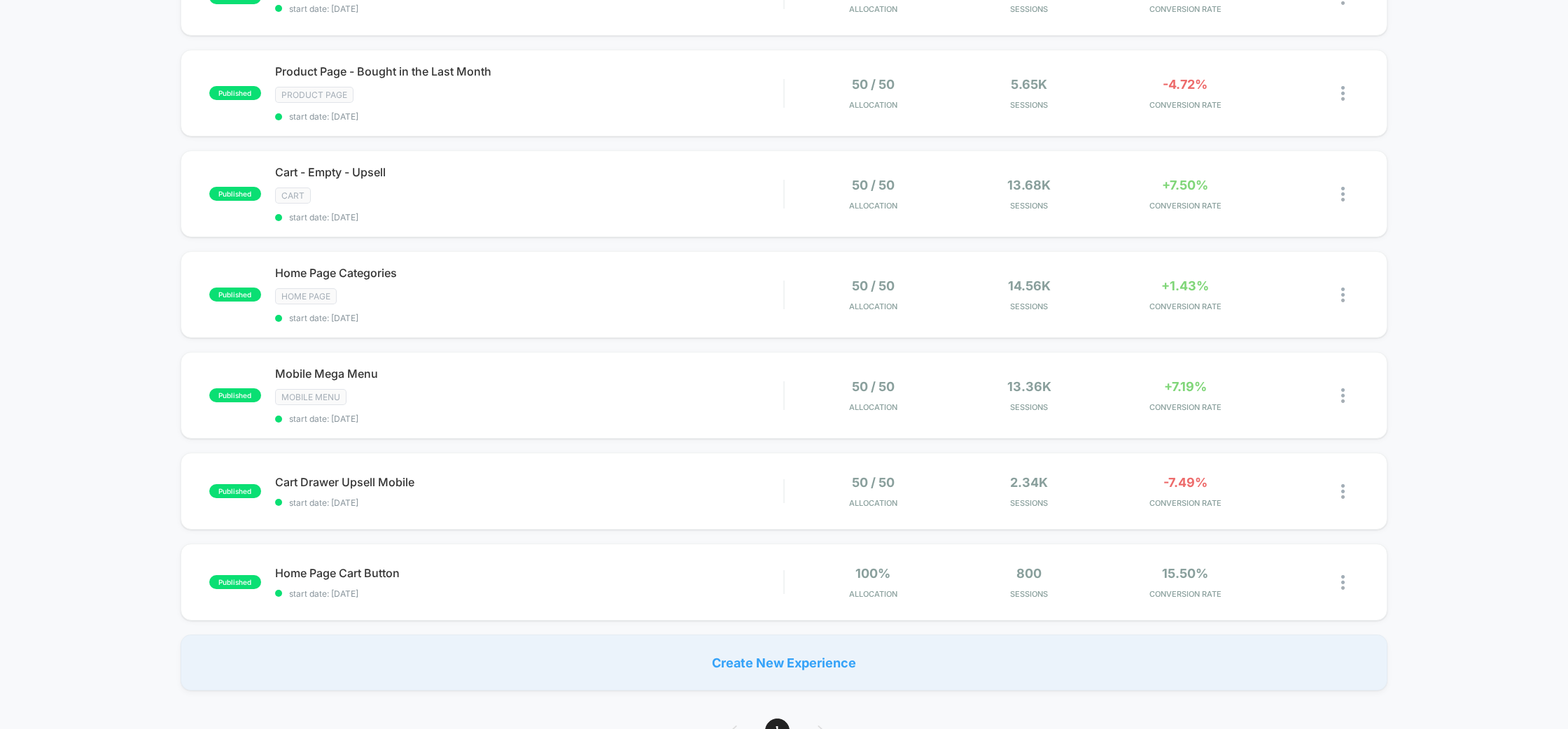
scroll to position [307, 0]
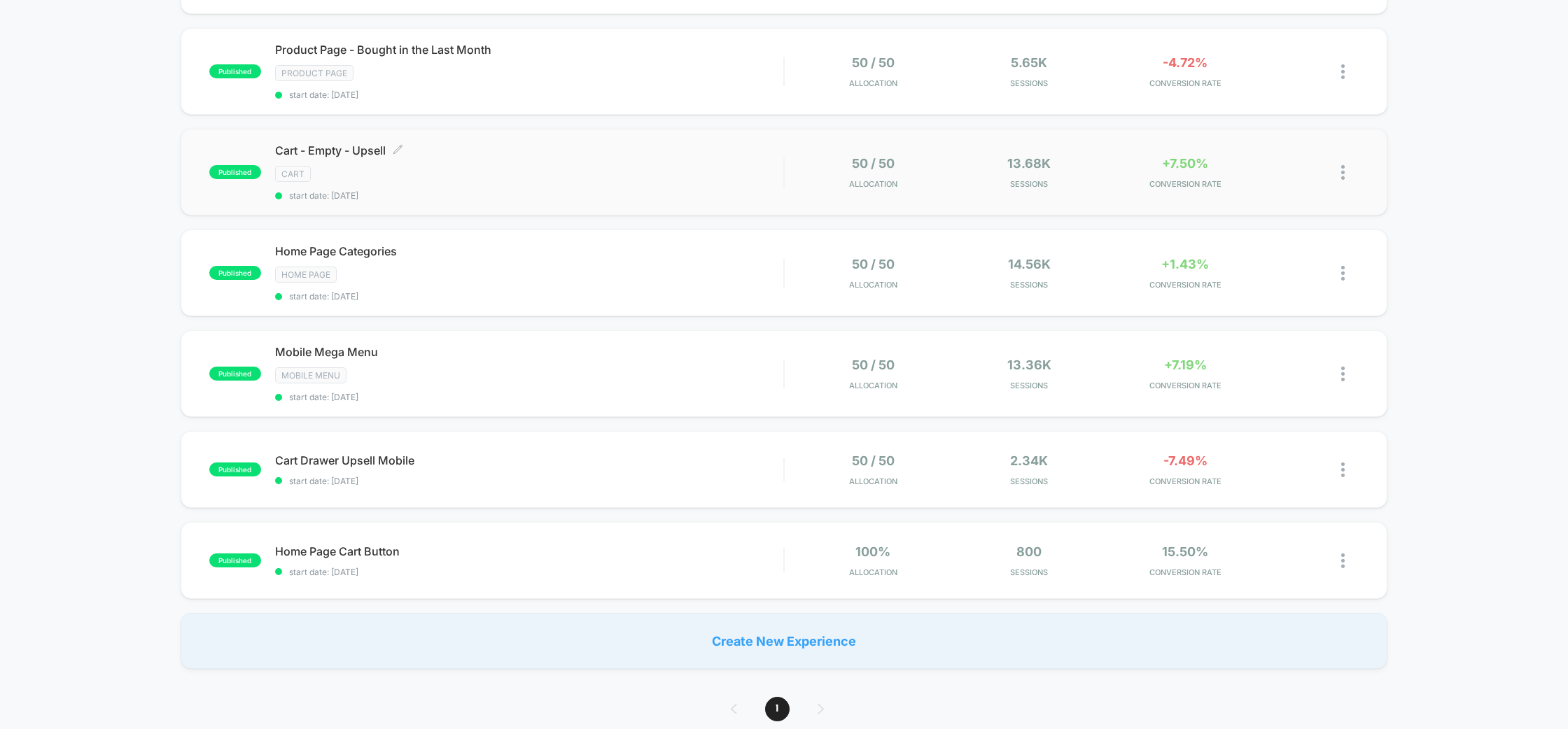
click at [557, 174] on div "CART" at bounding box center [529, 174] width 509 height 16
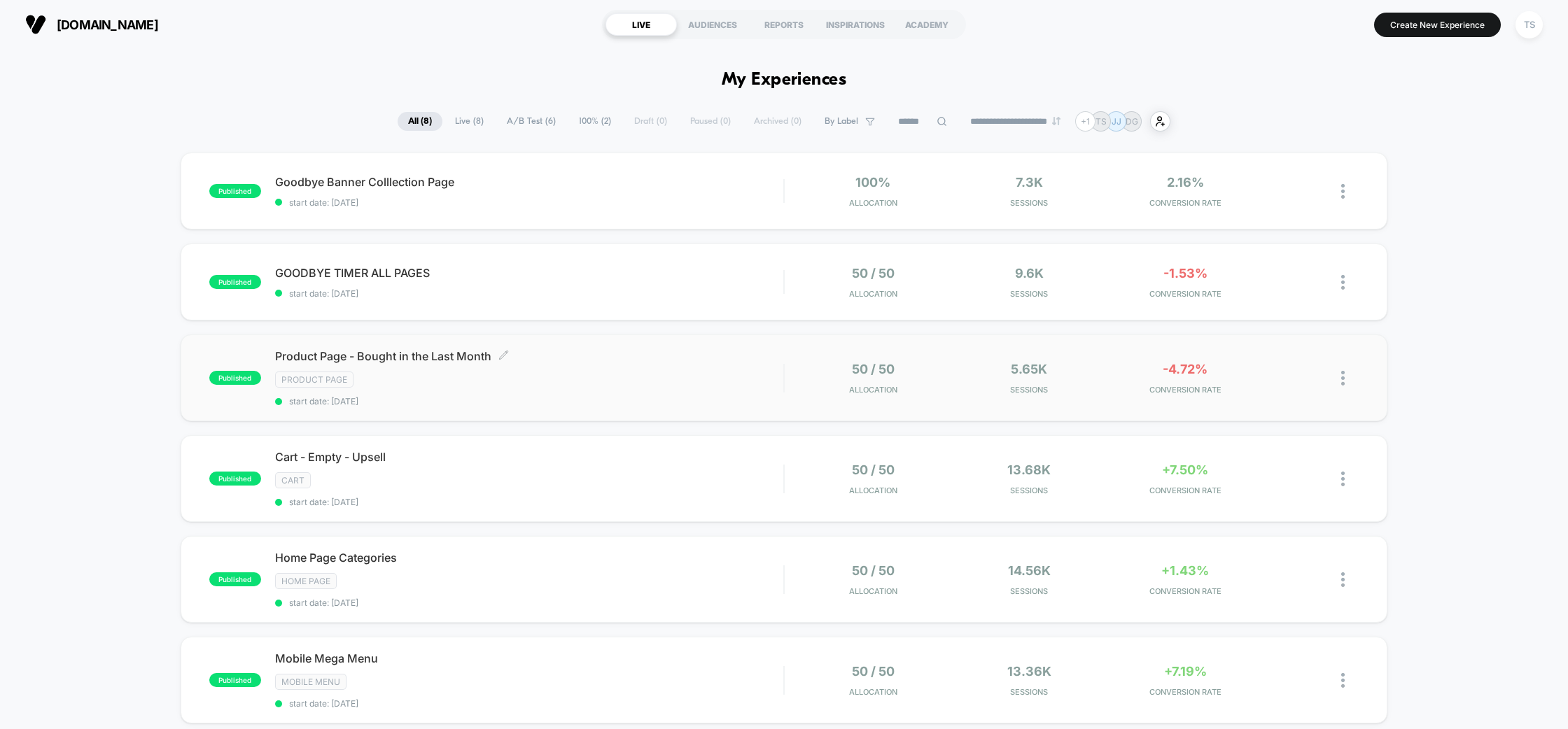
click at [592, 374] on div "Product Page" at bounding box center [529, 379] width 509 height 16
click at [117, 197] on div "published Goodbye Banner Colllection Page start date: 07/08/2025 100% Allocatio…" at bounding box center [784, 564] width 1568 height 822
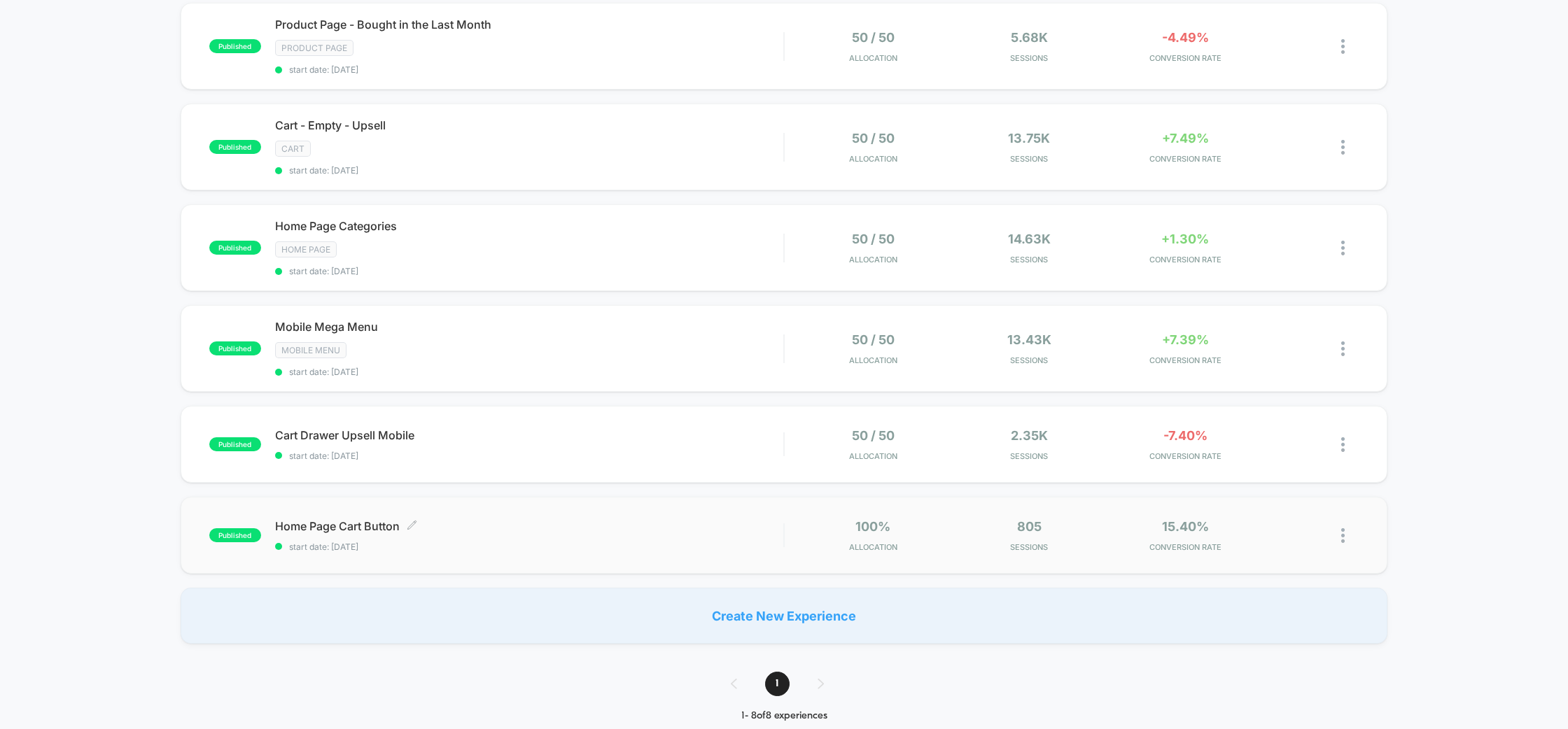
scroll to position [338, 0]
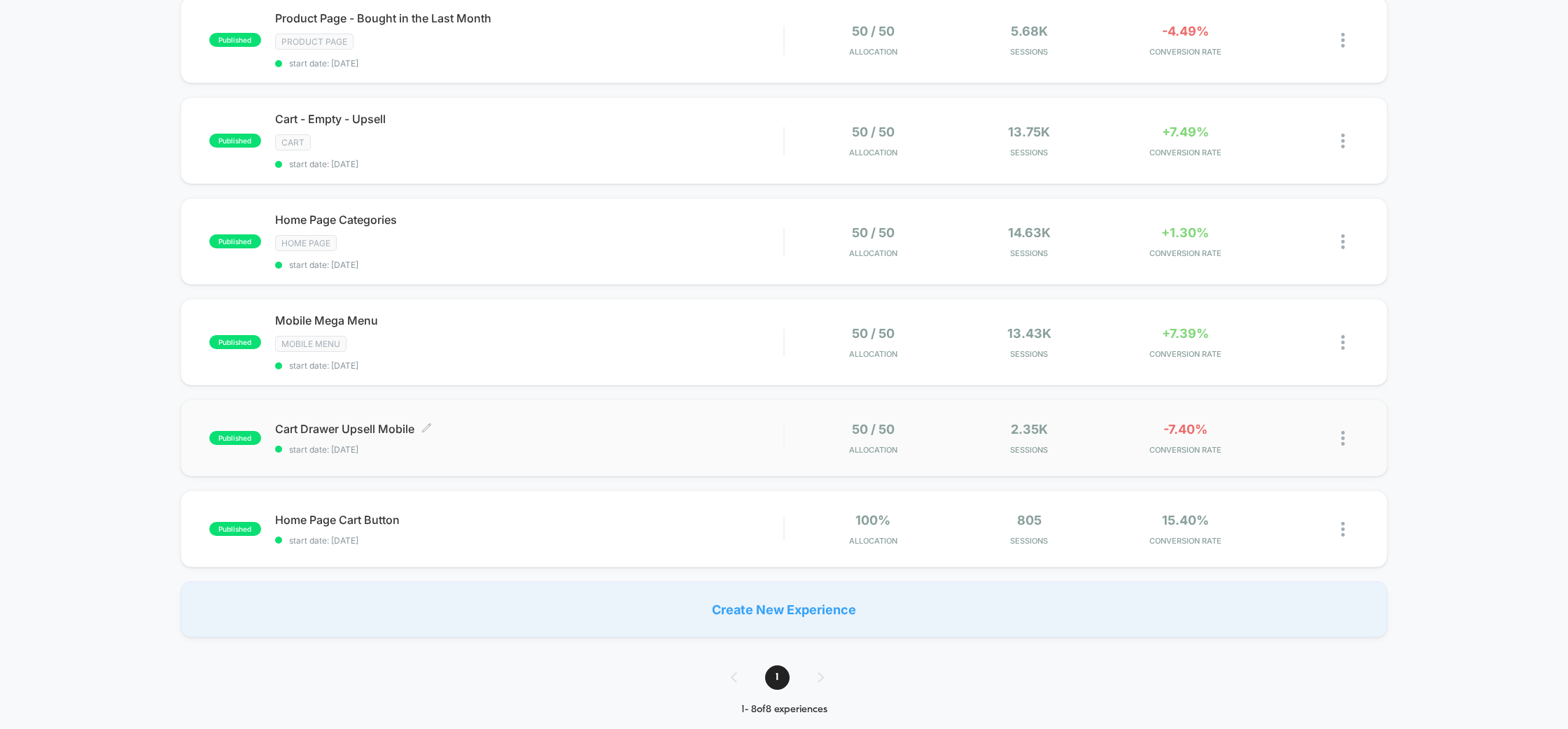
click at [591, 438] on div "Cart Drawer Upsell Mobile Click to edit experience details Click to edit experi…" at bounding box center [529, 438] width 509 height 33
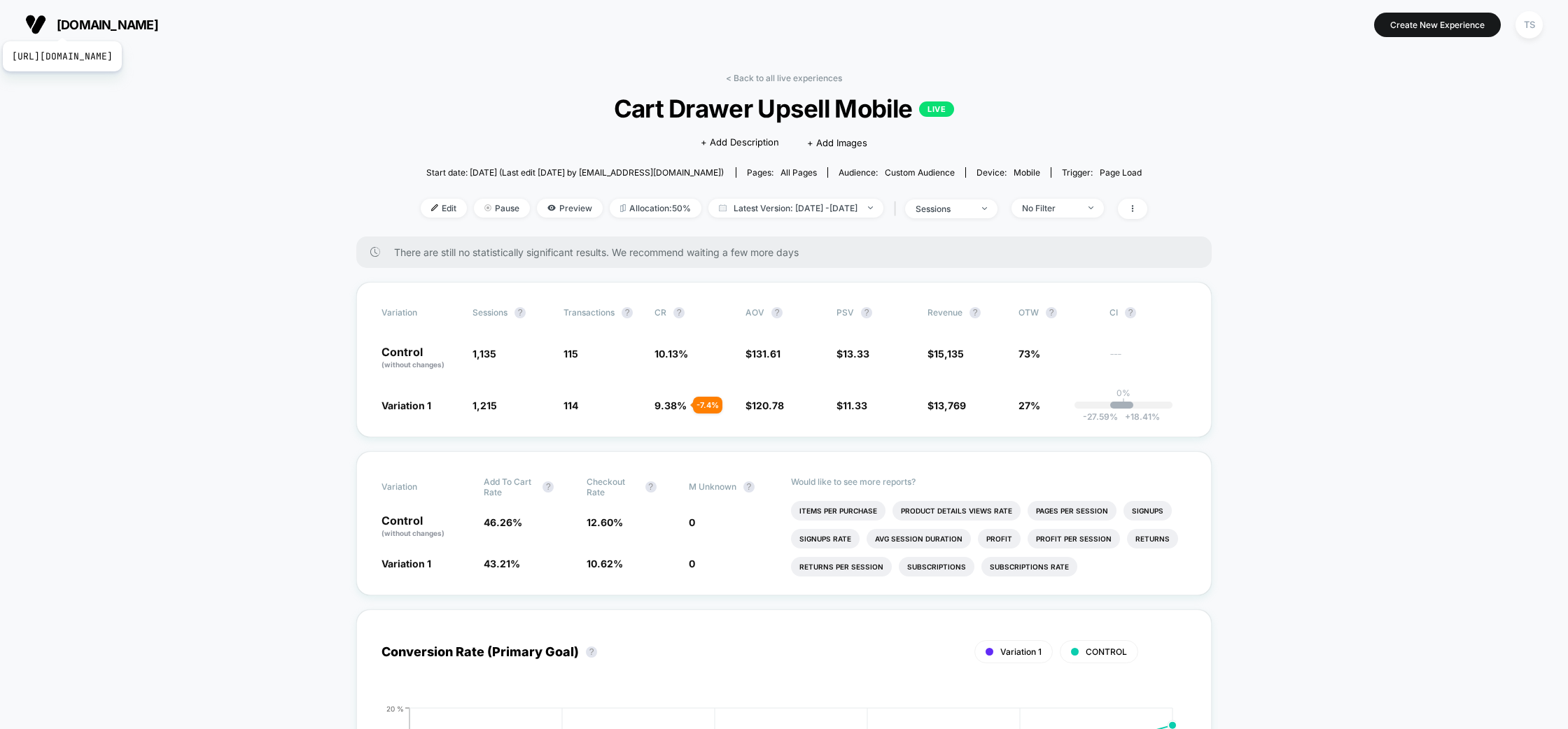
click at [91, 24] on span "[DOMAIN_NAME]" at bounding box center [107, 25] width 101 height 15
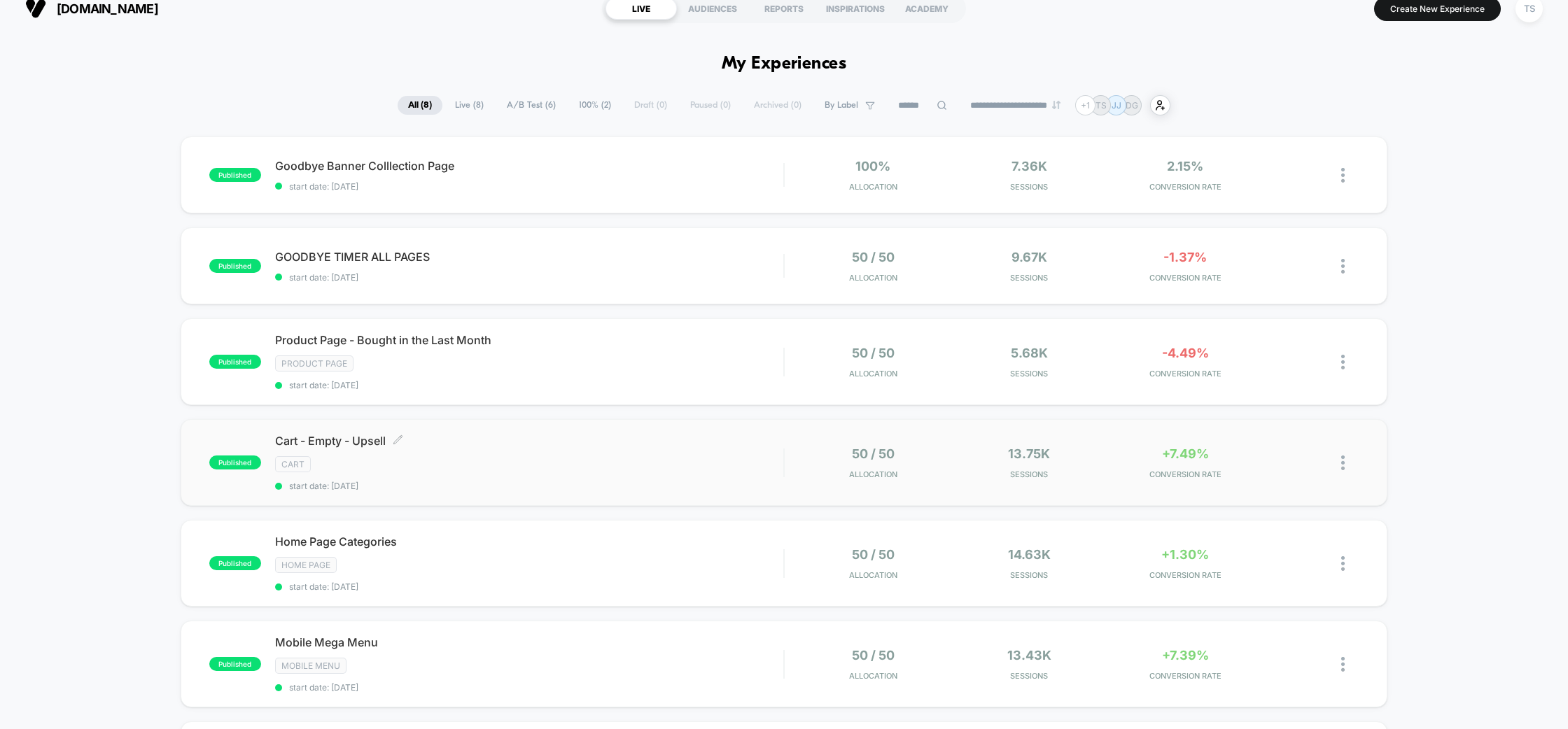
scroll to position [18, 0]
click at [611, 458] on div "CART" at bounding box center [529, 462] width 509 height 16
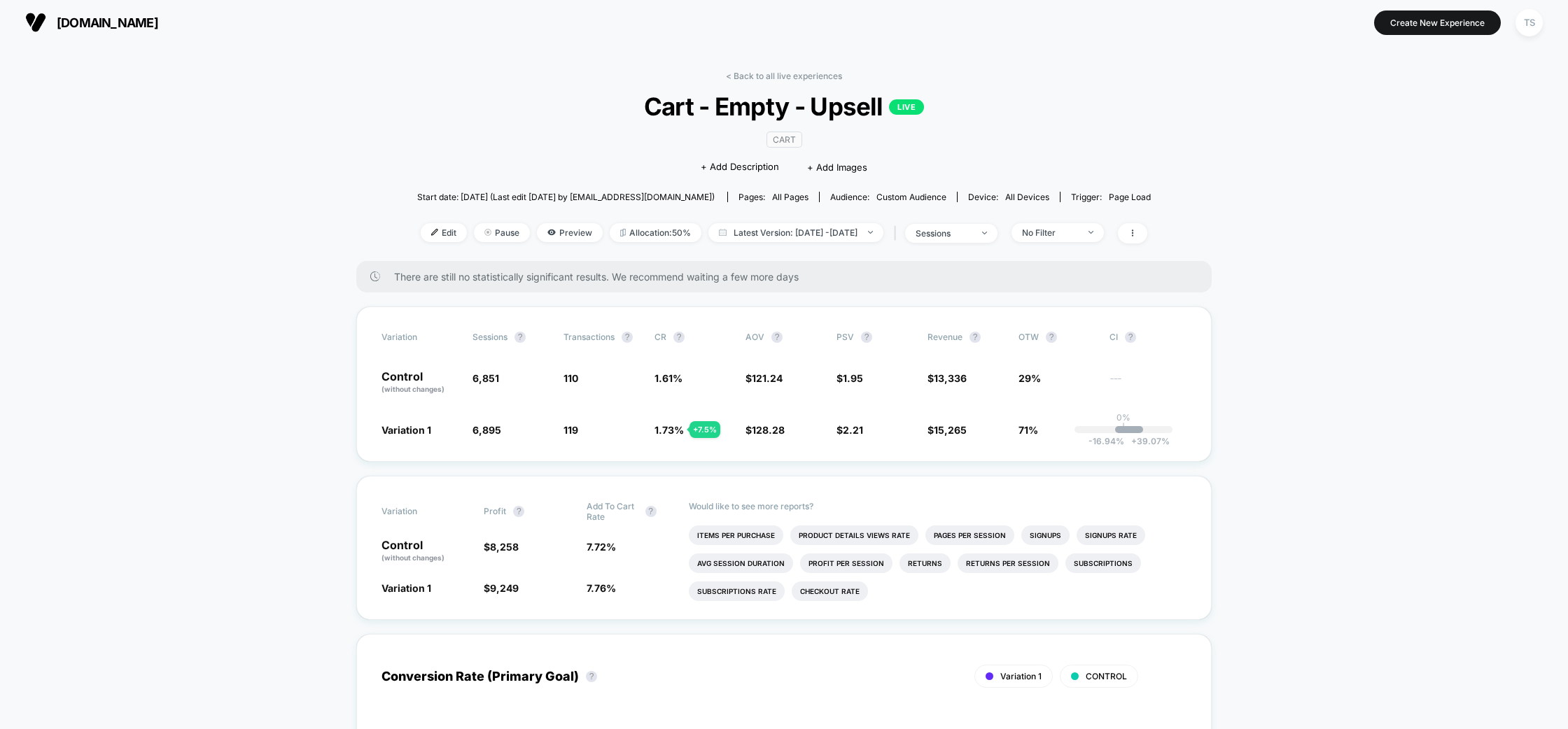
scroll to position [3, 0]
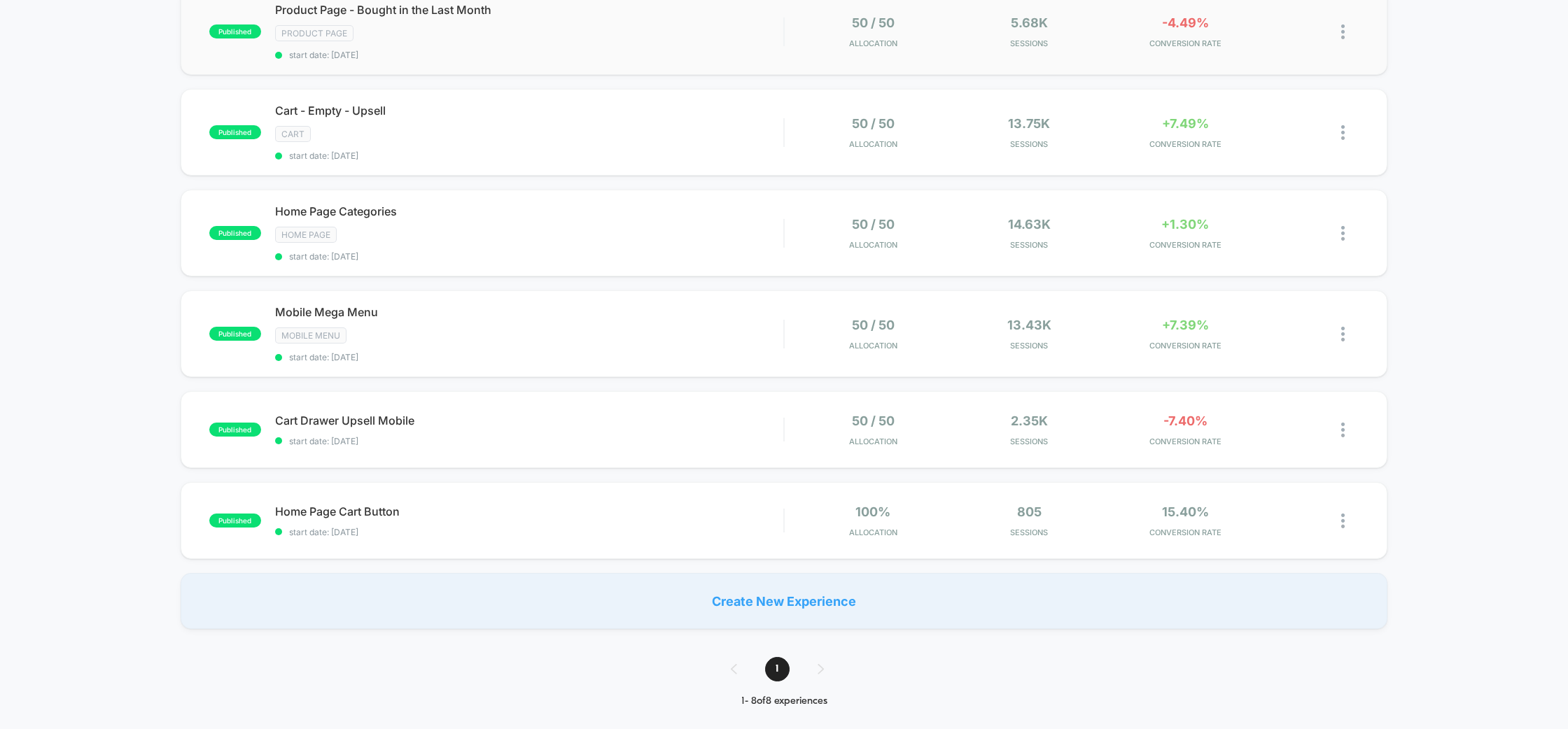
scroll to position [351, 0]
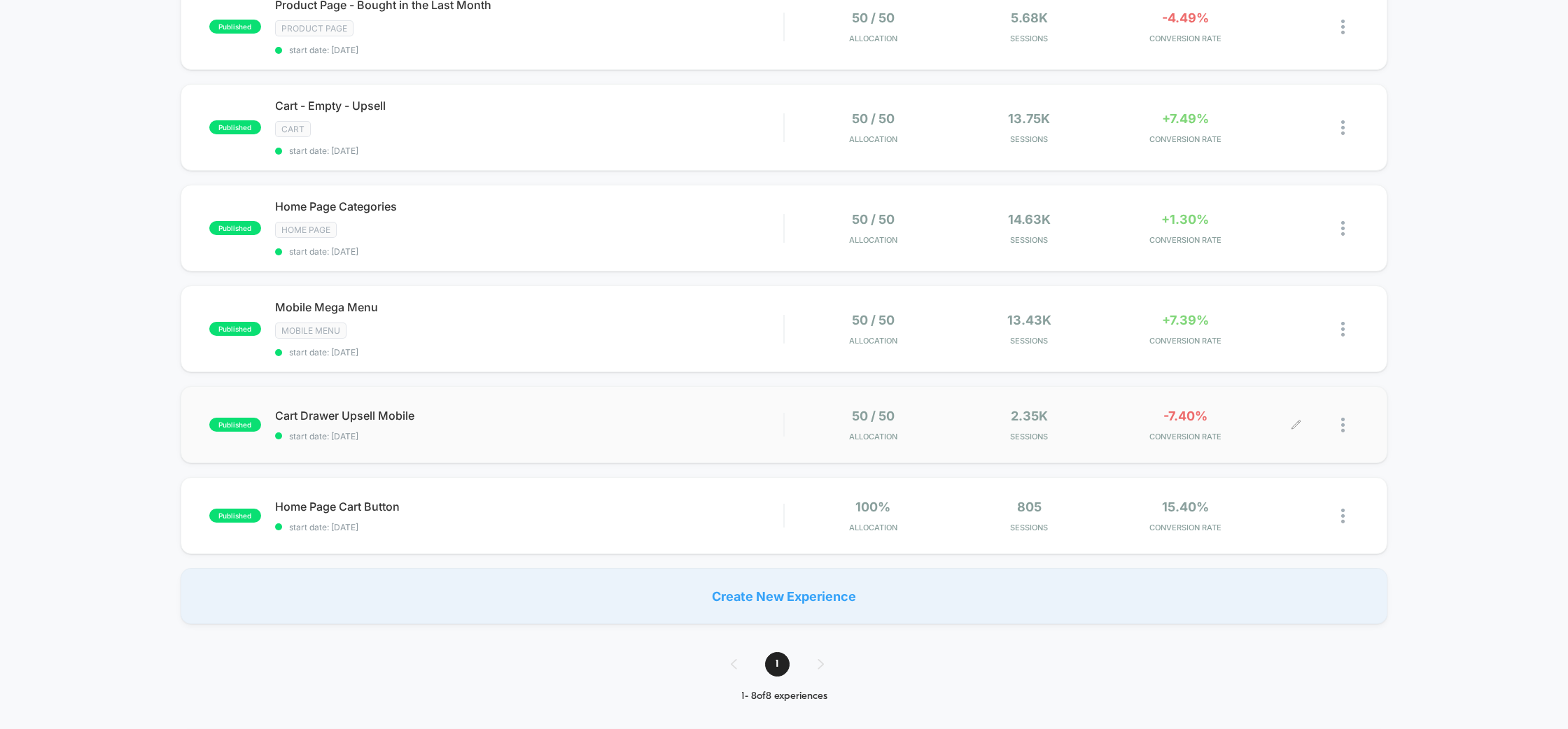
click at [1341, 421] on img at bounding box center [1343, 425] width 4 height 15
click at [1285, 345] on div "Edit" at bounding box center [1270, 341] width 126 height 31
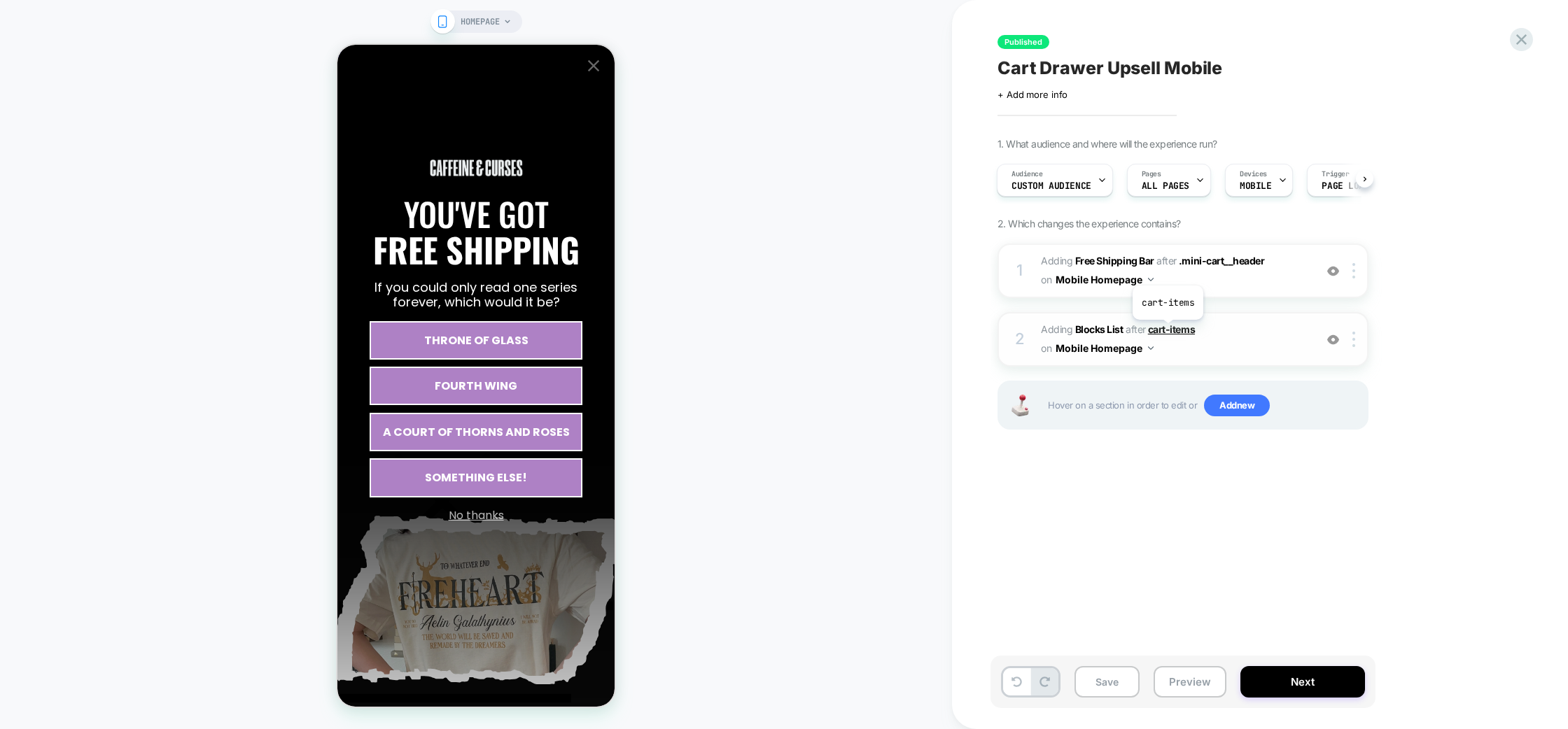
click at [1168, 329] on span "cart-items" at bounding box center [1171, 329] width 47 height 12
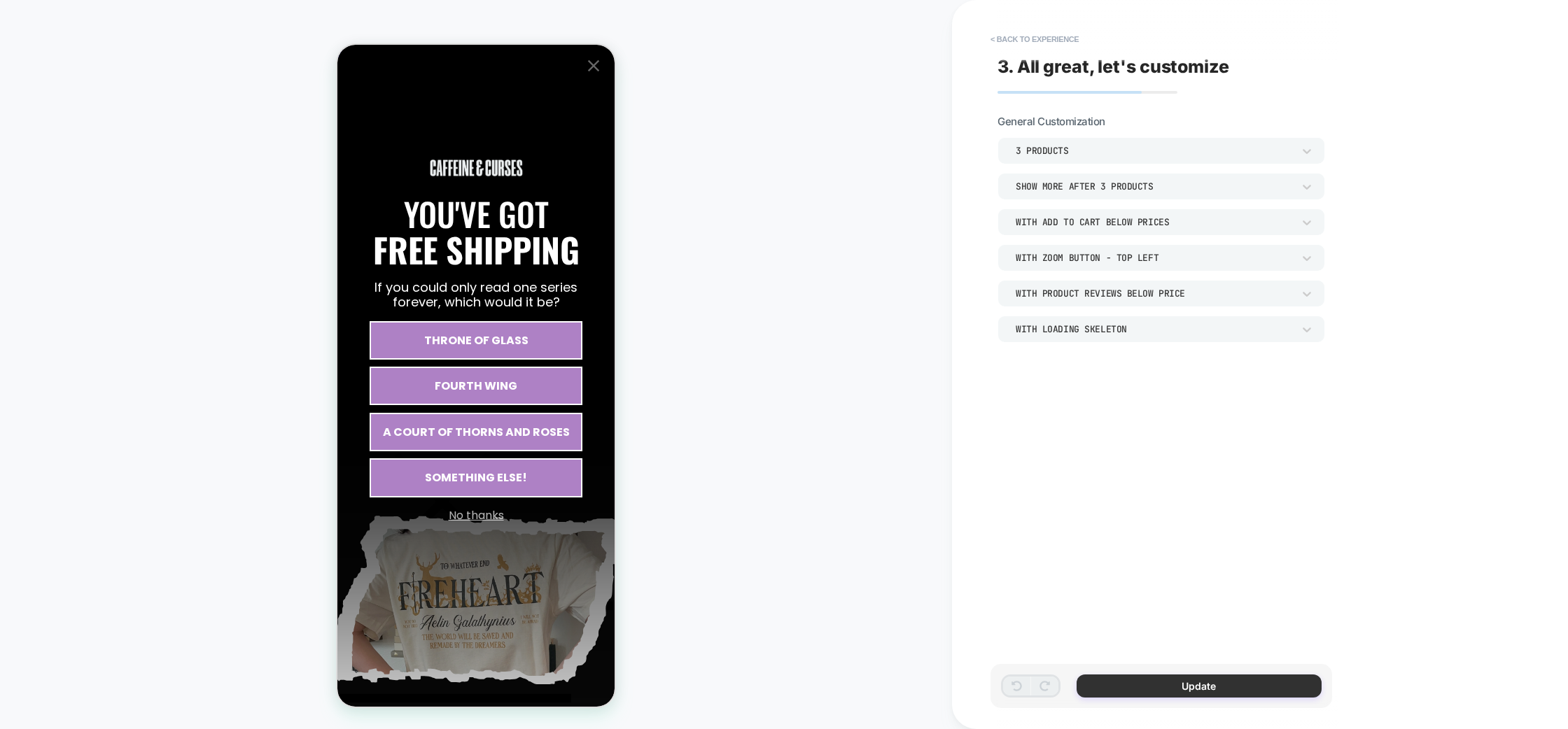
click at [1215, 691] on button "Update" at bounding box center [1199, 686] width 245 height 23
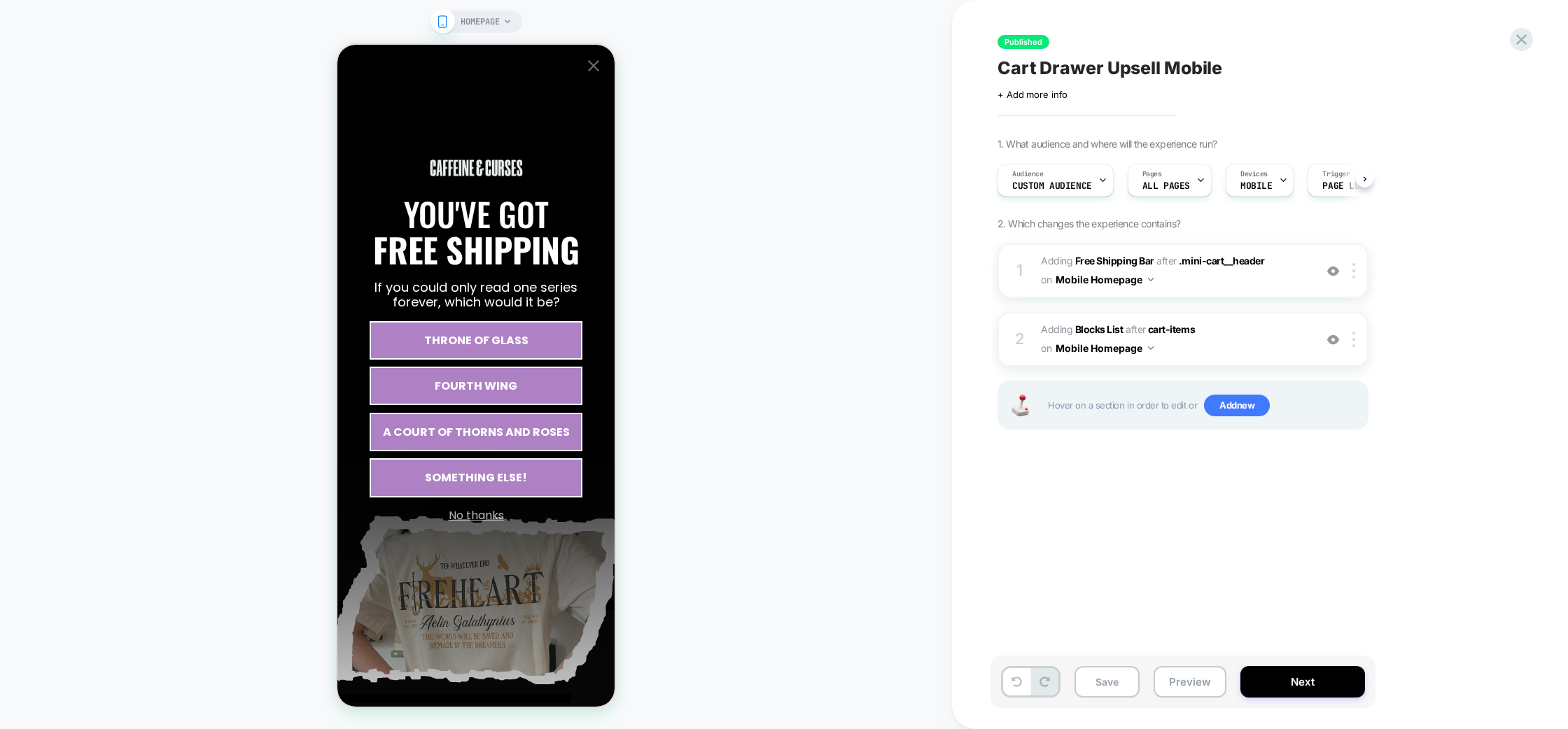
scroll to position [0, 1]
click at [1179, 327] on span "cart-items" at bounding box center [1171, 329] width 47 height 12
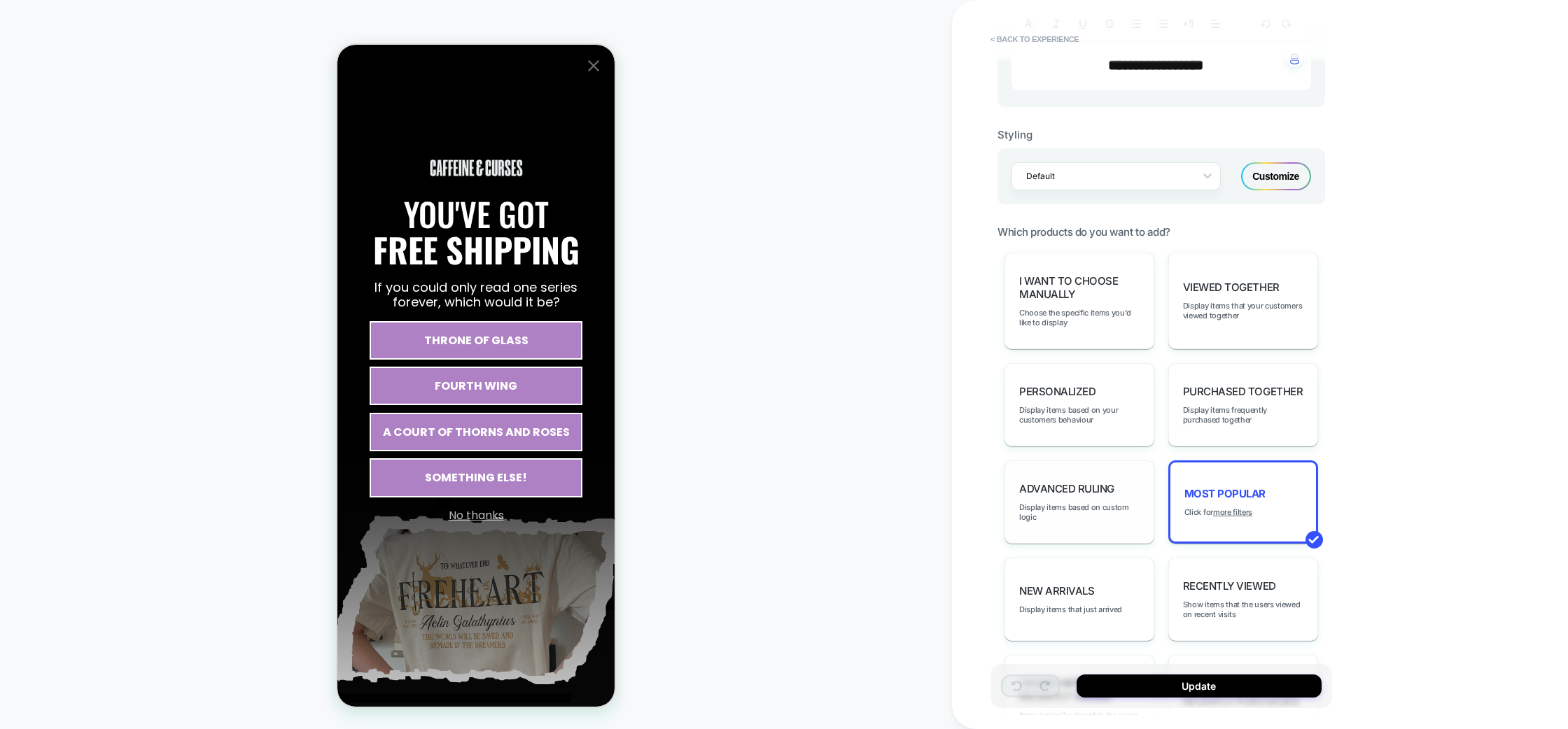
scroll to position [602, 0]
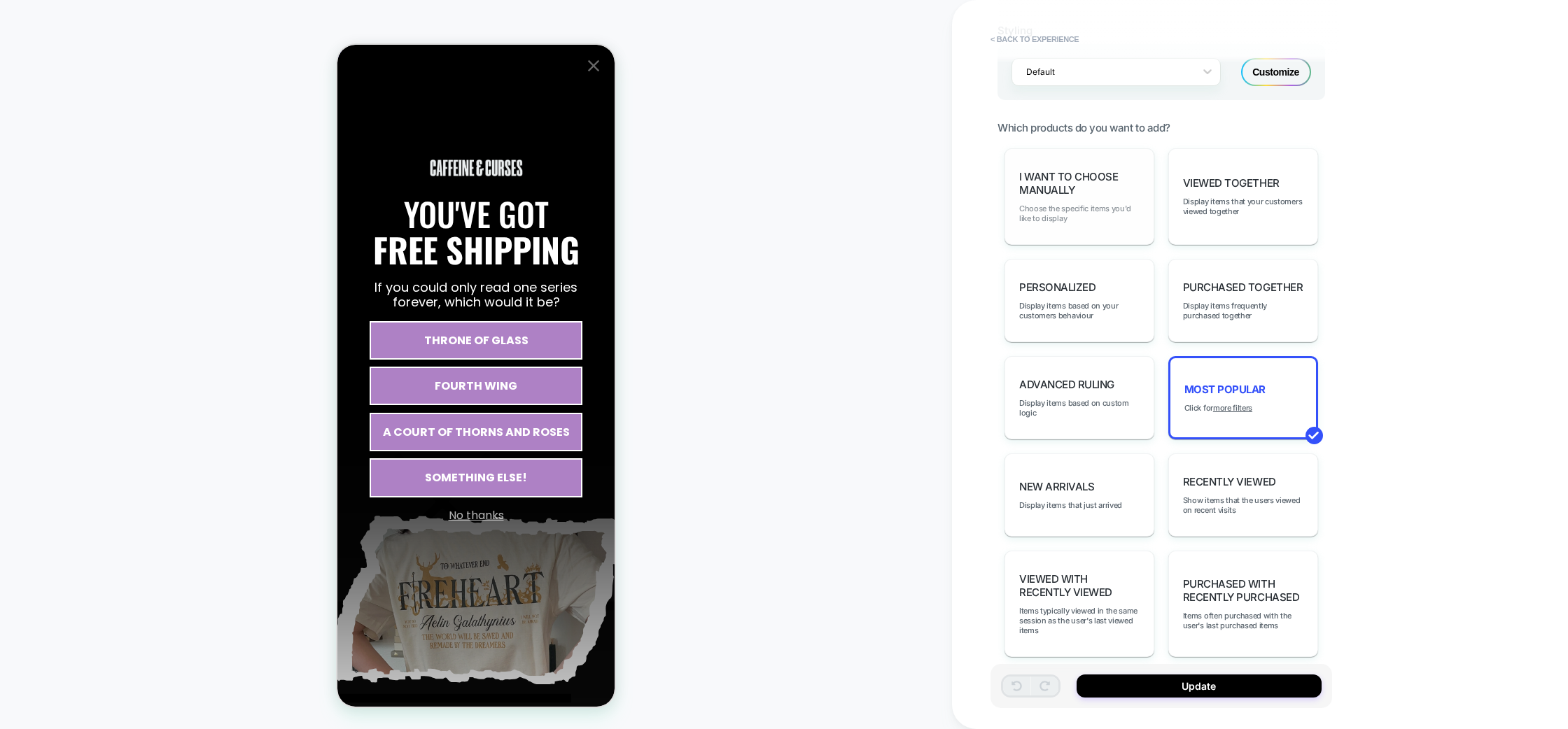
click at [1066, 216] on span "Choose the specific items you'd like to display" at bounding box center [1079, 213] width 120 height 20
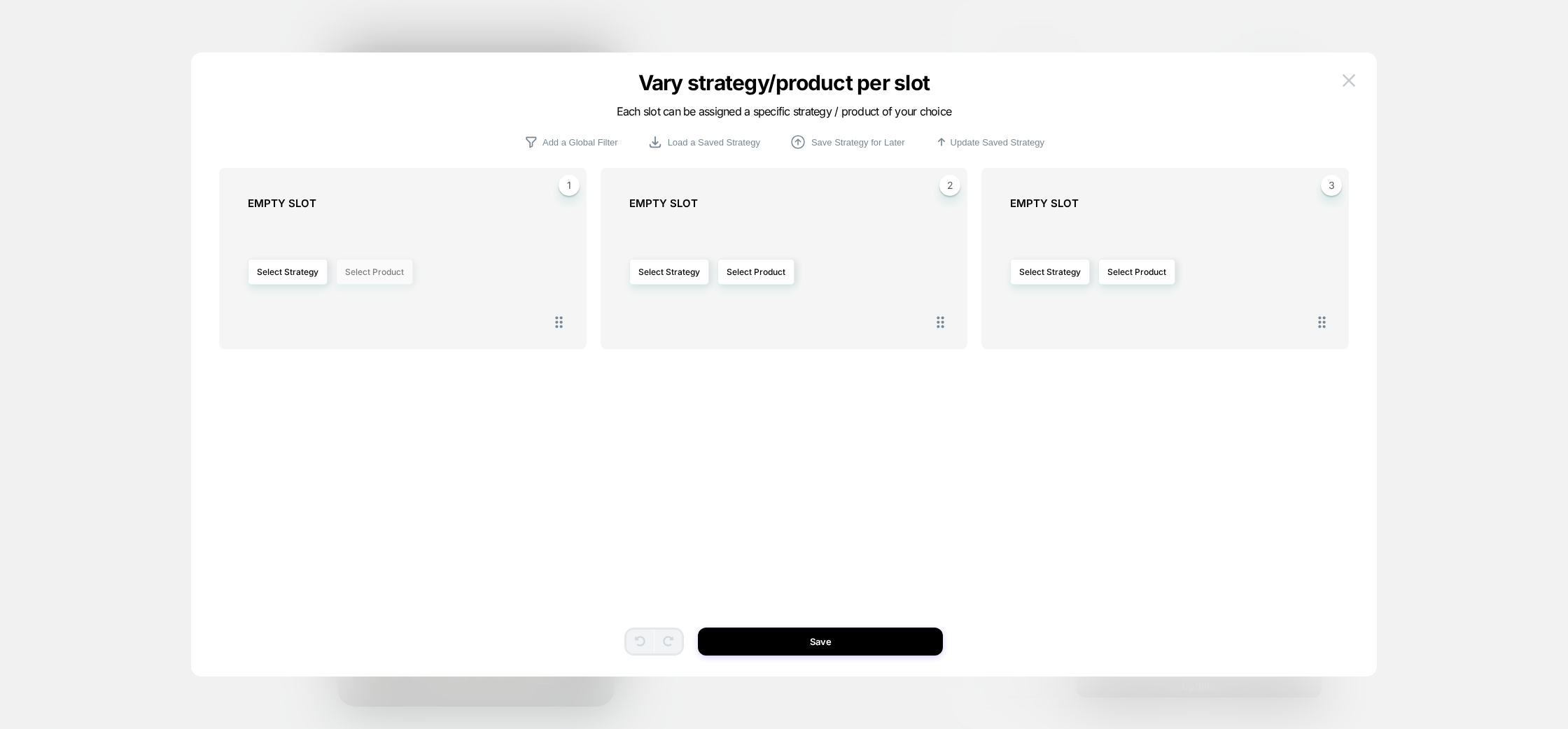
click at [355, 269] on button "Select Product" at bounding box center [375, 271] width 77 height 25
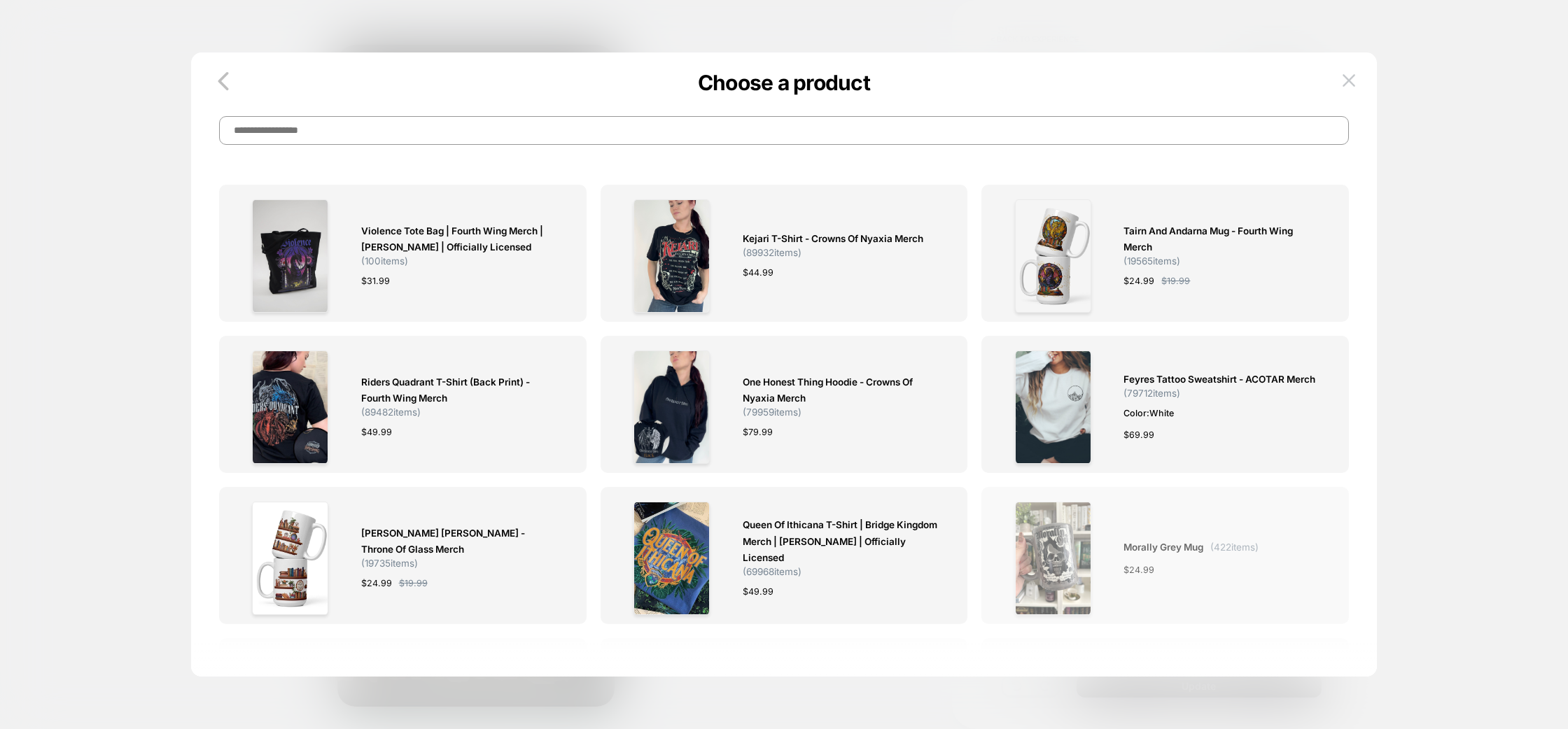
click at [1196, 561] on div "Morally Grey Mug ( 422 items) $ 24.99" at bounding box center [1190, 558] width 135 height 113
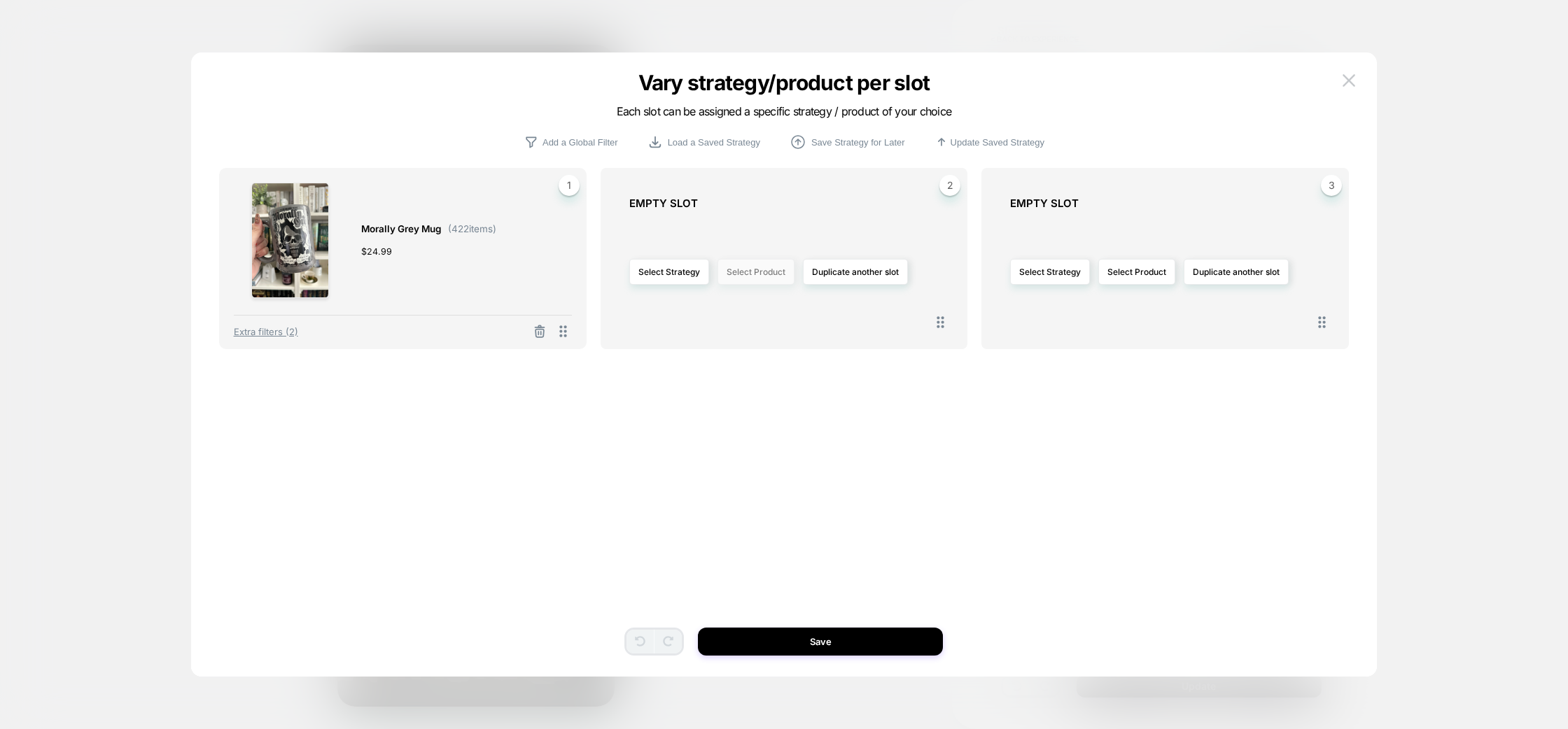
click at [767, 274] on button "Select Product" at bounding box center [756, 271] width 77 height 25
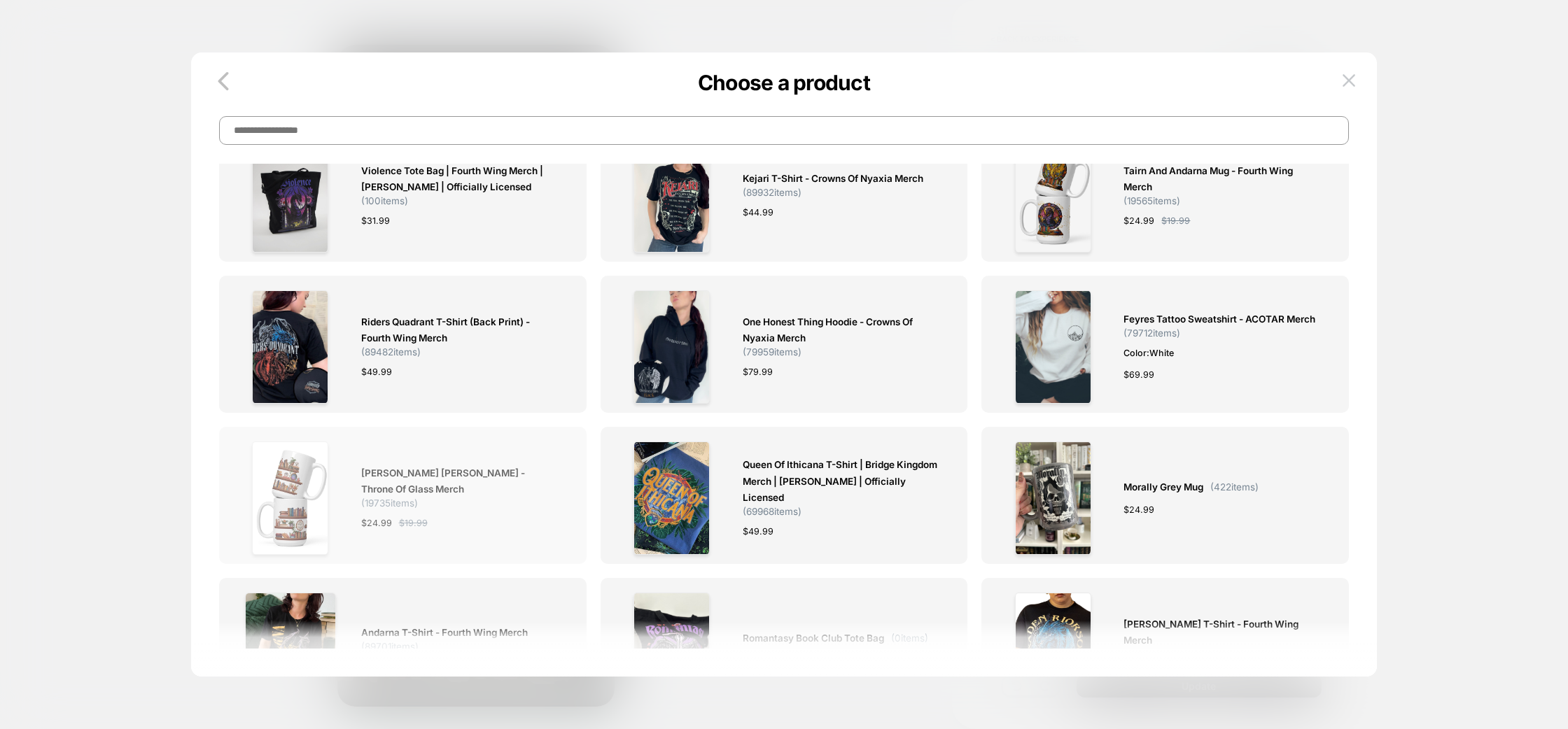
scroll to position [756, 0]
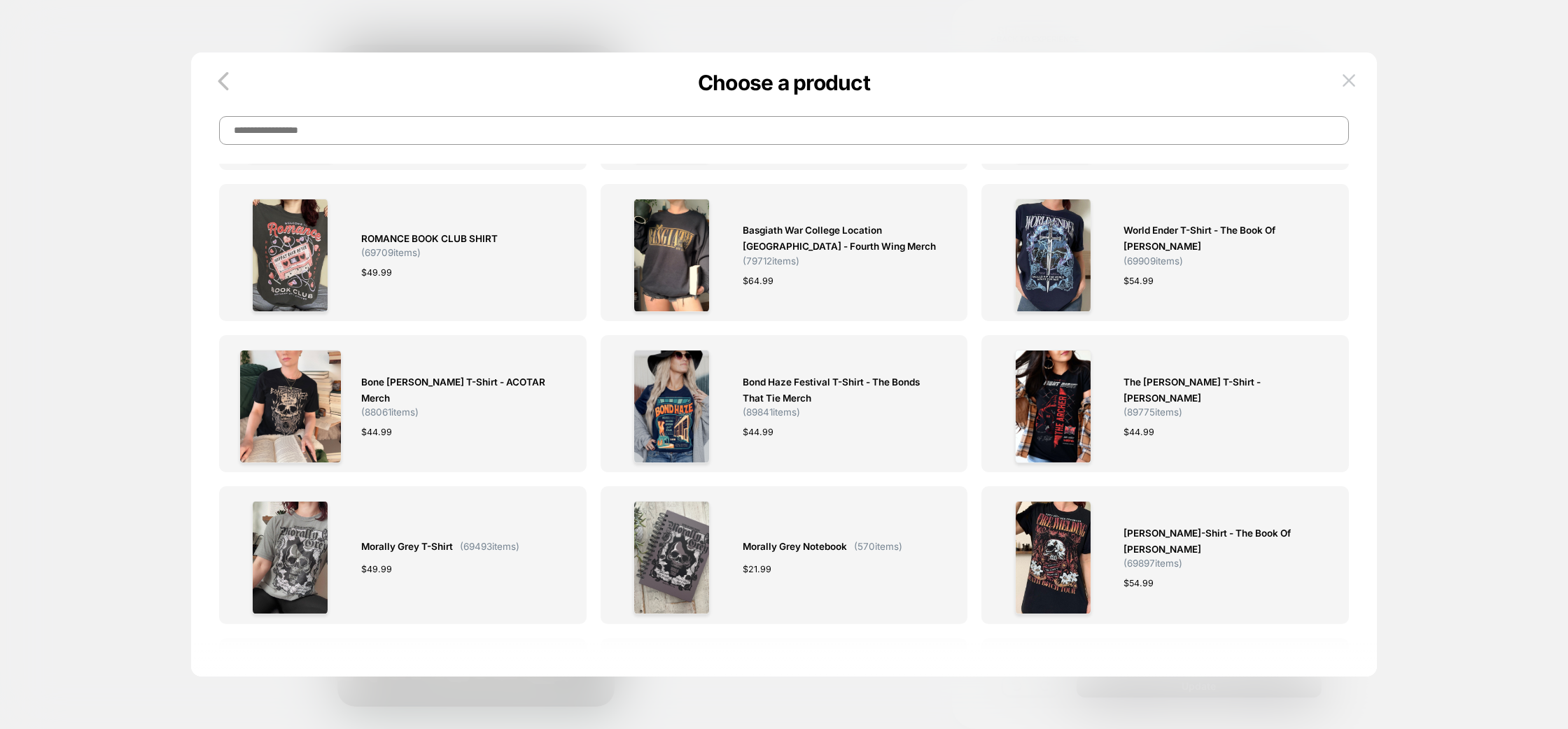
click at [469, 139] on input at bounding box center [784, 130] width 1131 height 28
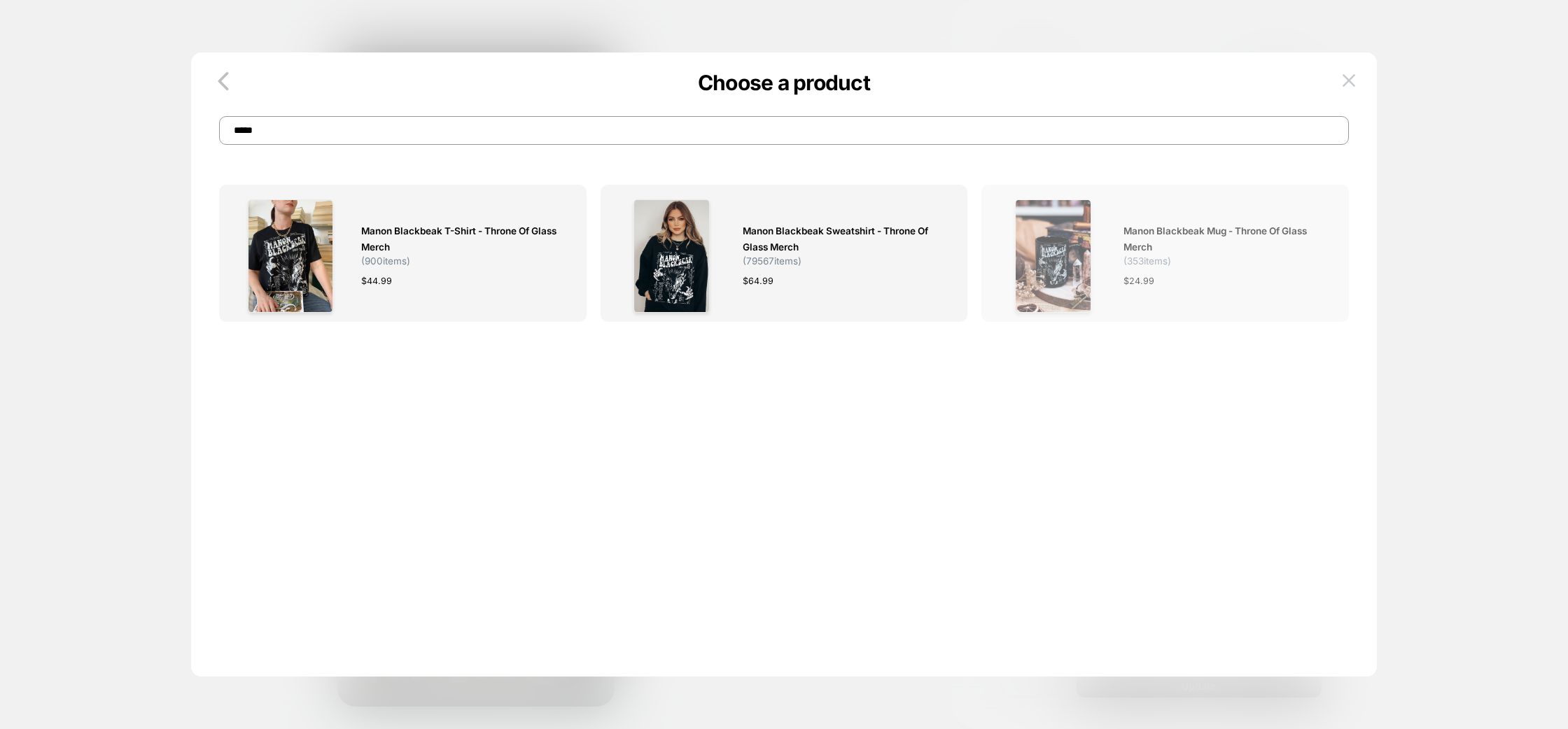
type input "*****"
click at [1229, 245] on span "Manon Blackbeak Mug - Throne of Glass Merch" at bounding box center [1221, 239] width 196 height 32
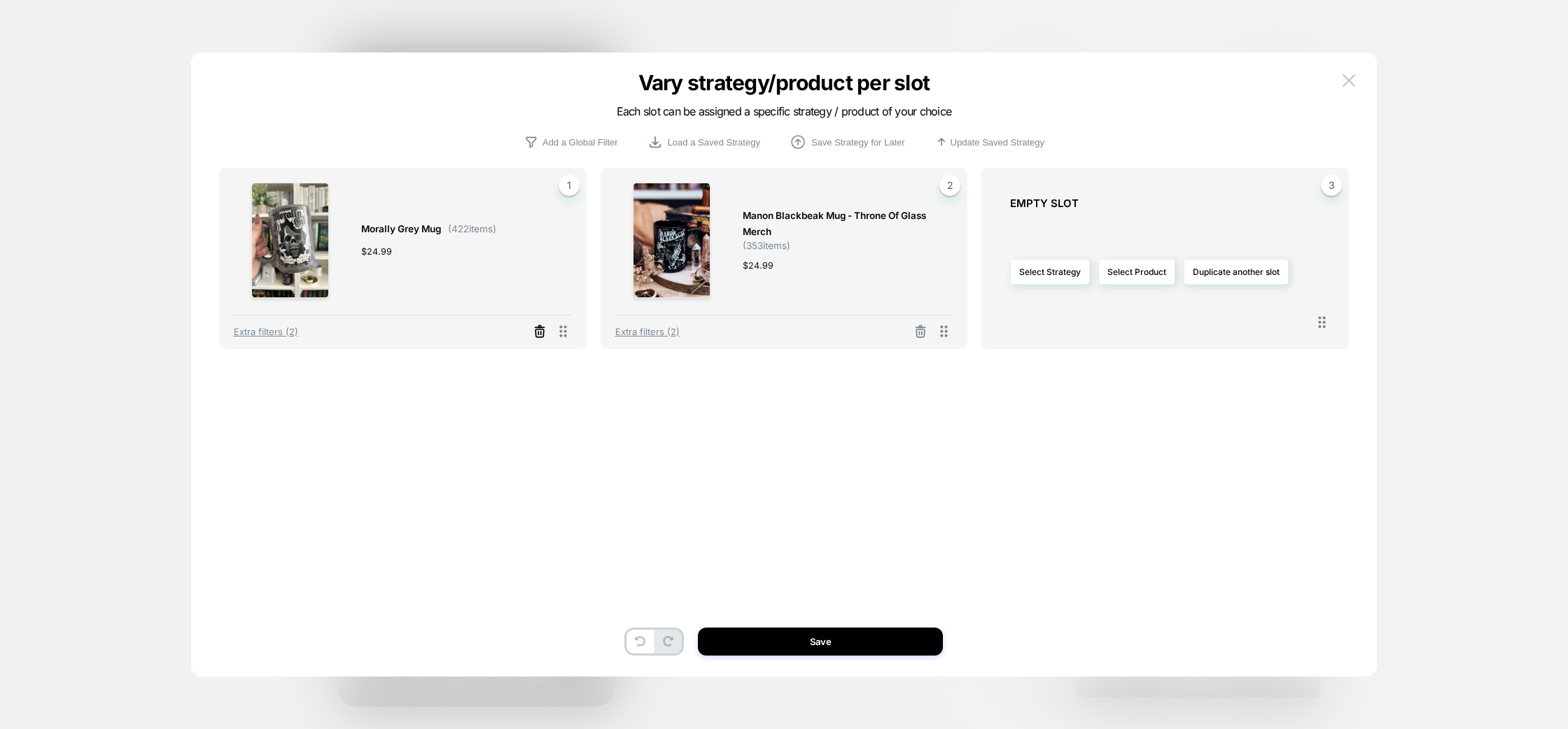
click at [539, 331] on icon at bounding box center [539, 331] width 14 height 14
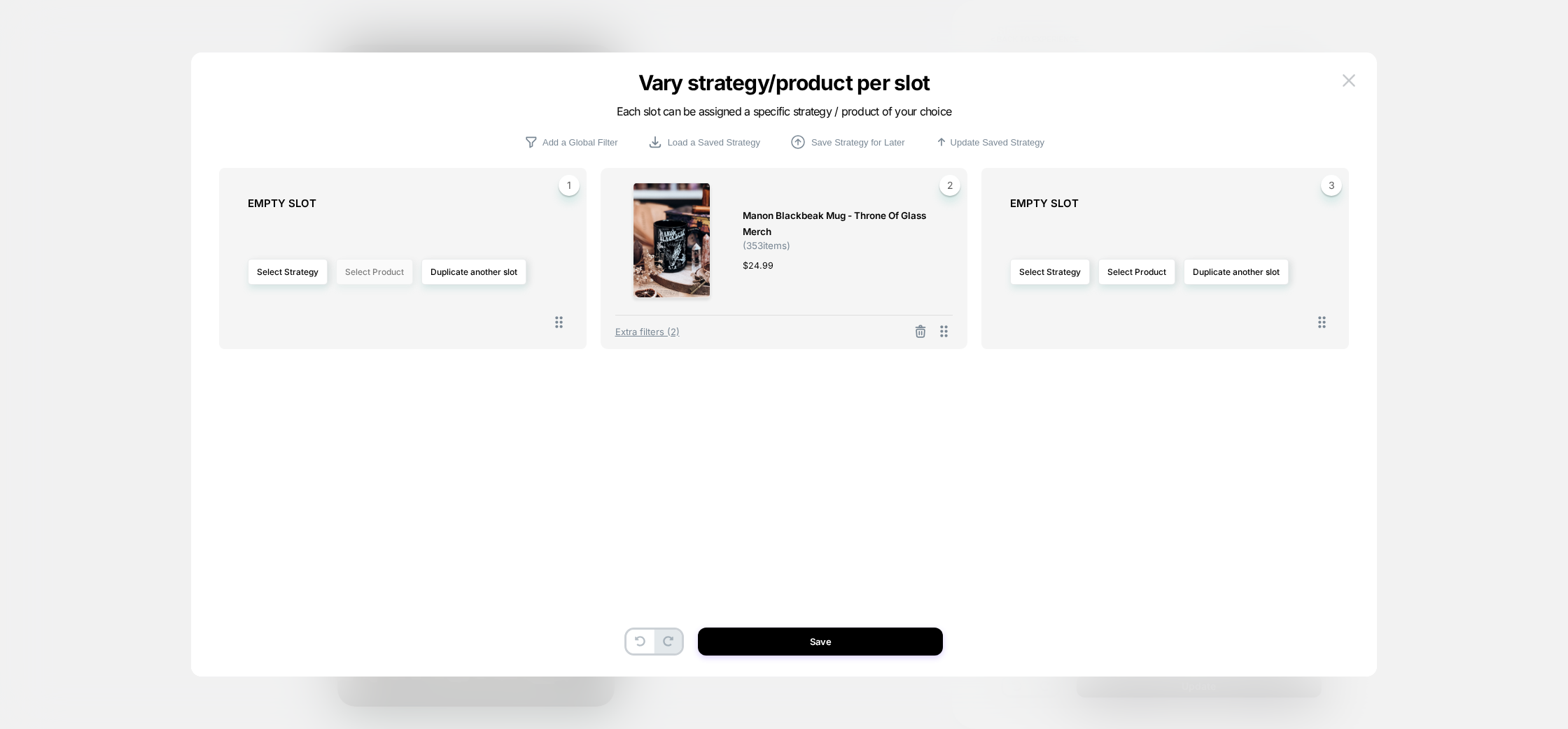
click at [383, 271] on button "Select Product" at bounding box center [375, 271] width 77 height 25
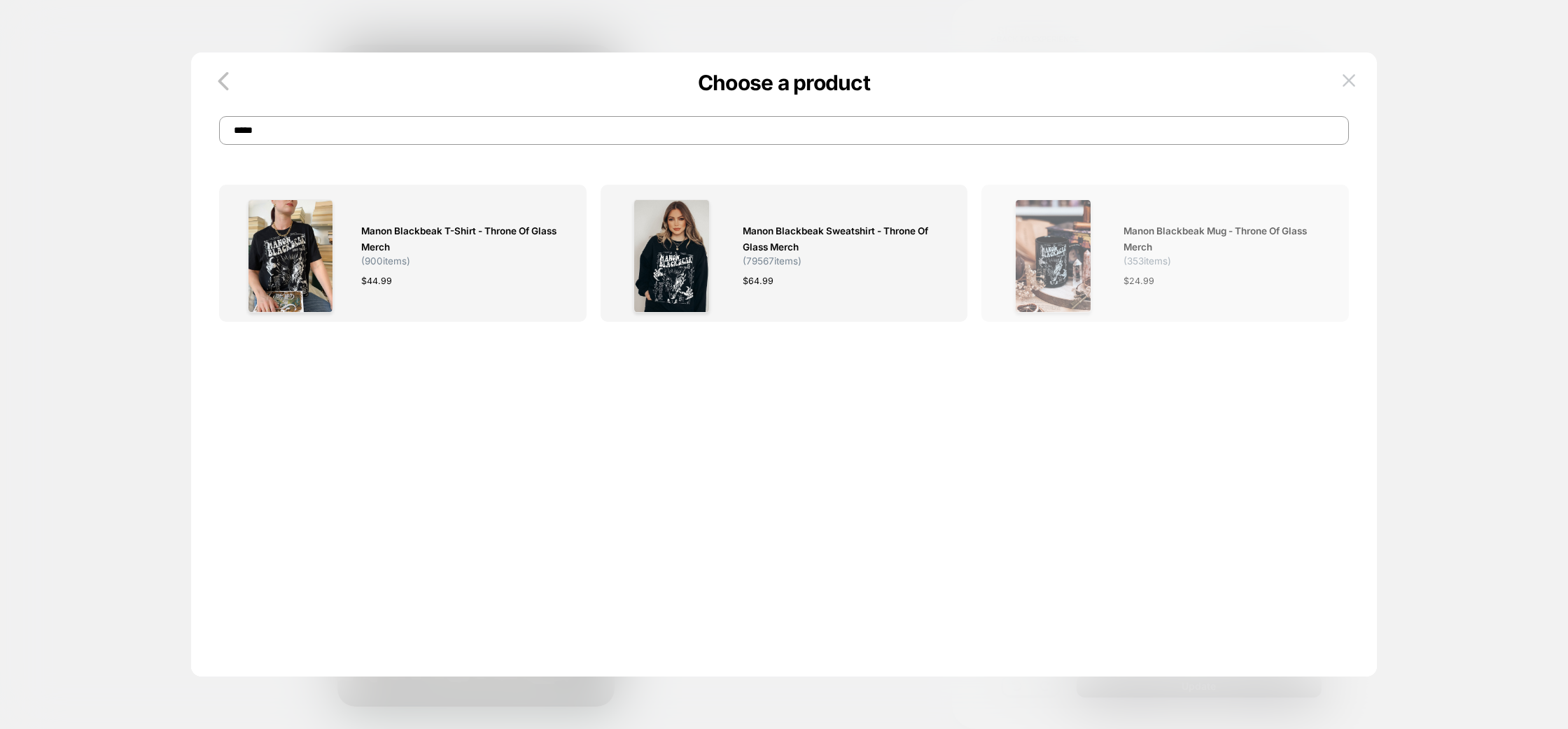
click at [1066, 251] on img at bounding box center [1052, 256] width 77 height 113
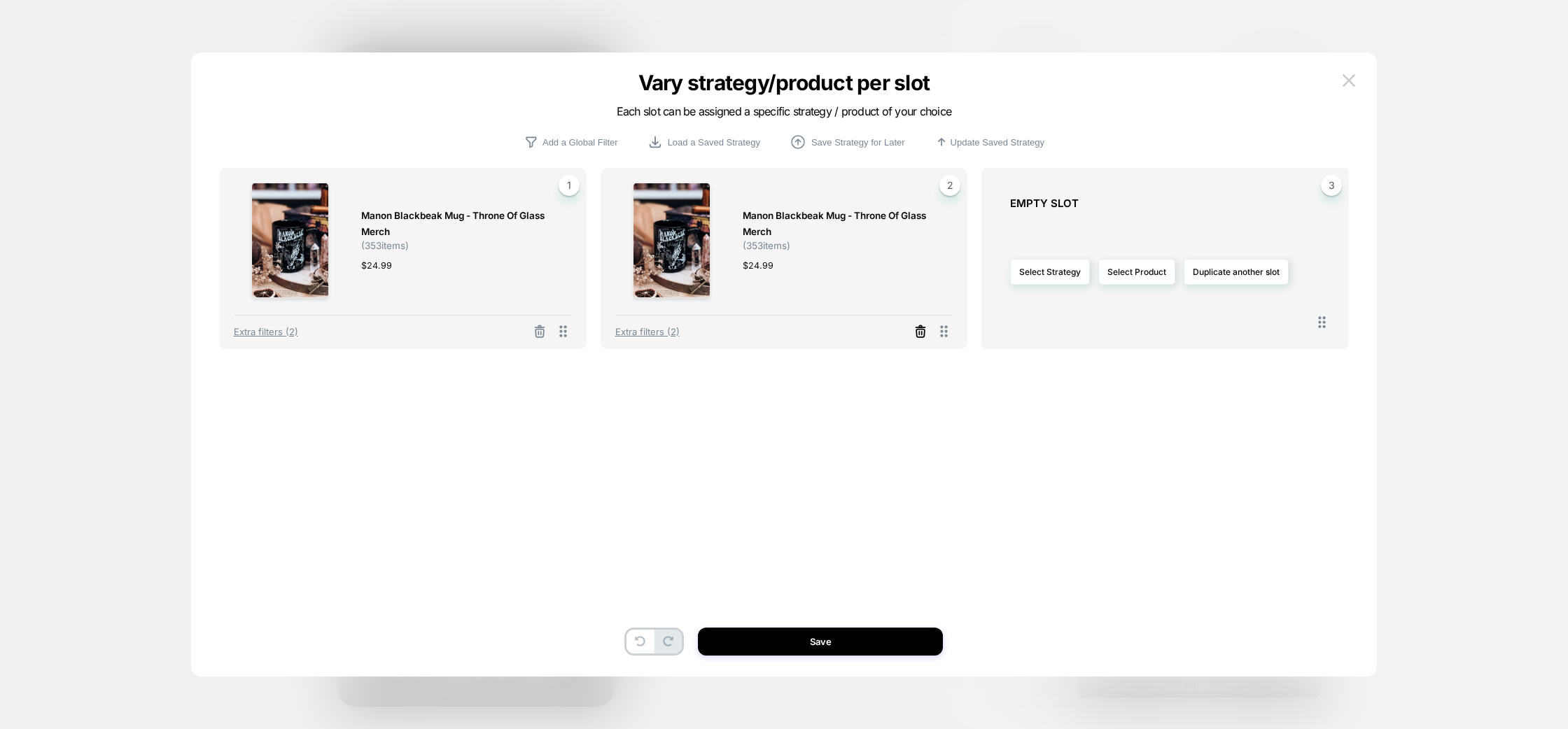
click at [921, 334] on icon at bounding box center [920, 331] width 14 height 14
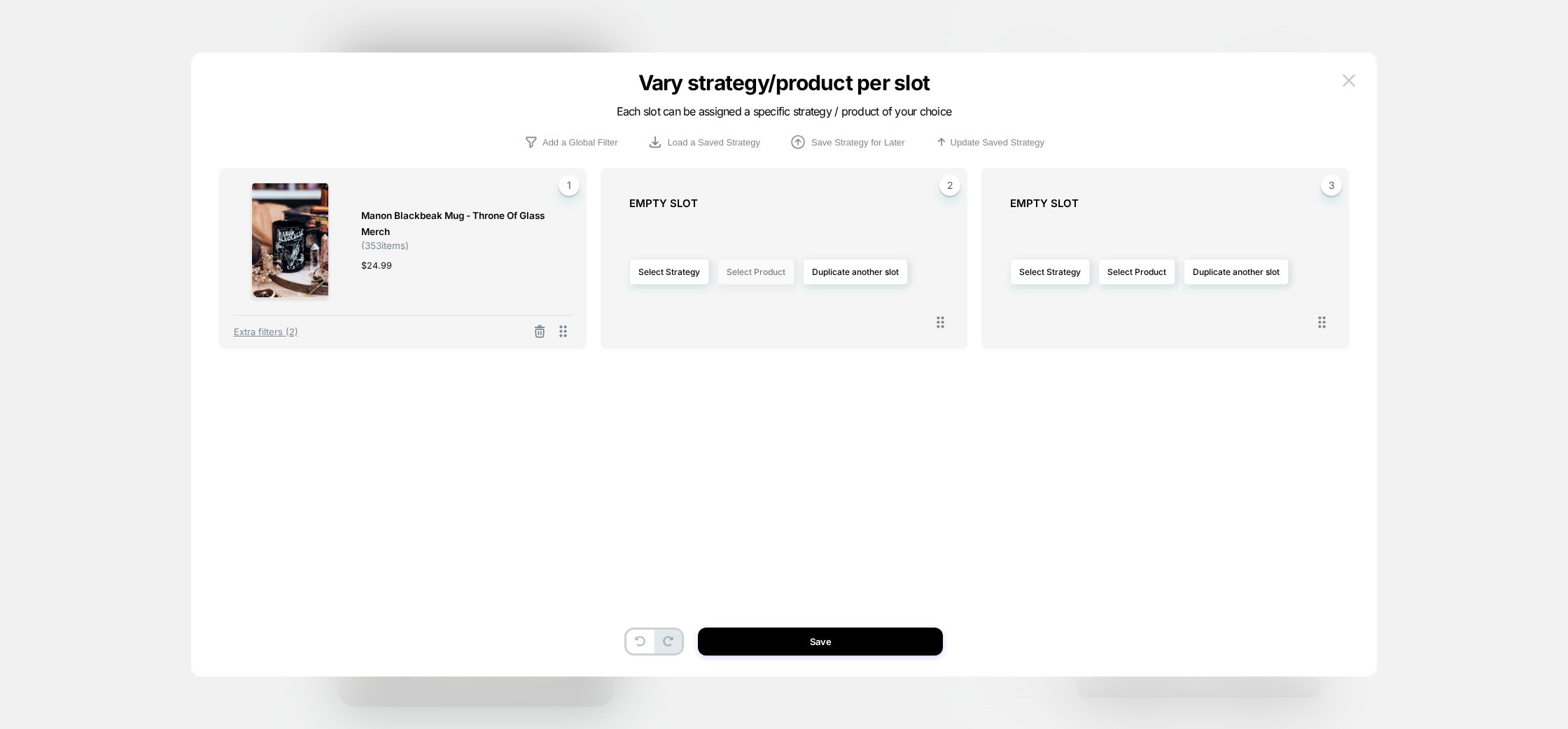
click at [764, 272] on button "Select Product" at bounding box center [756, 271] width 77 height 25
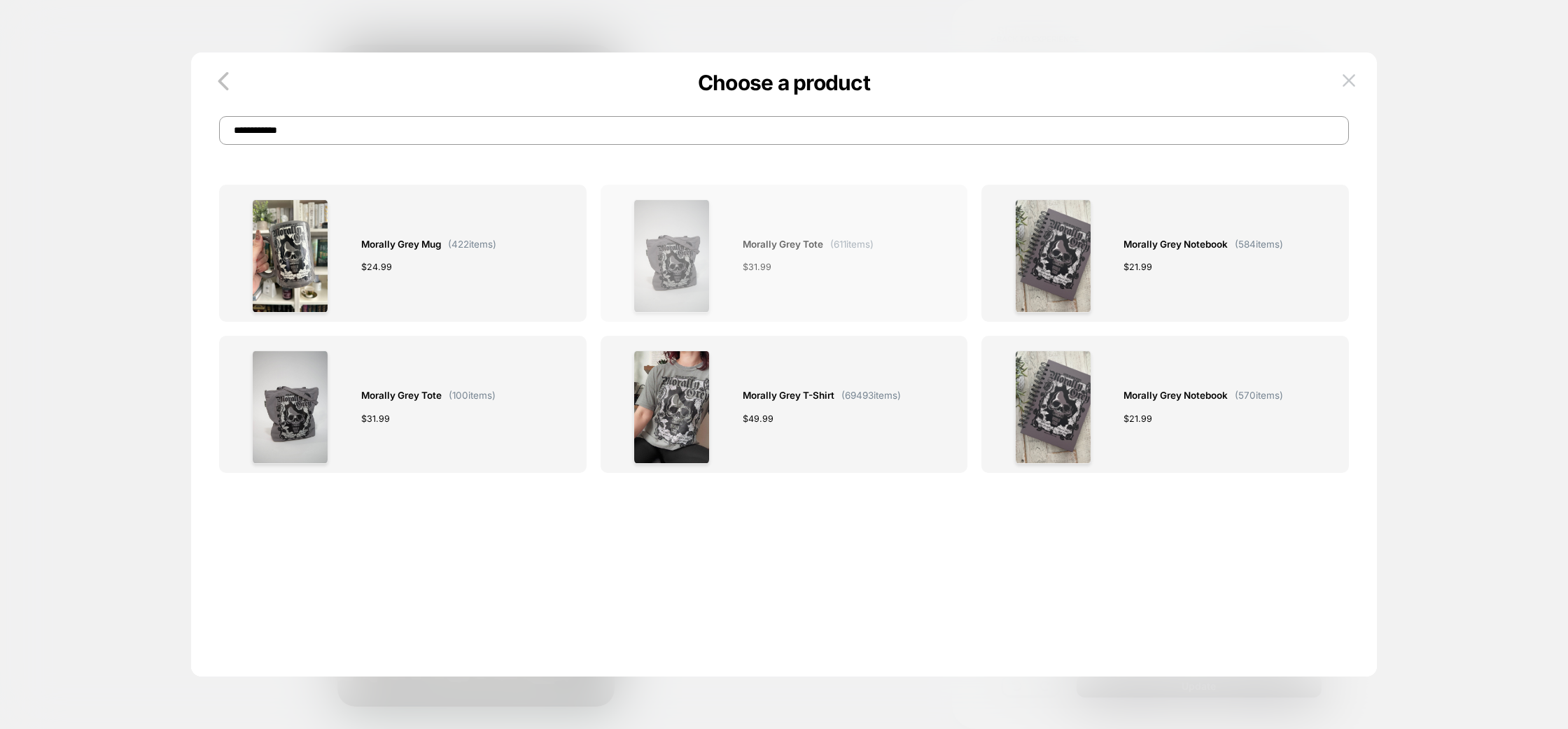
type input "**********"
click at [778, 266] on div "$ 31.99" at bounding box center [808, 267] width 131 height 15
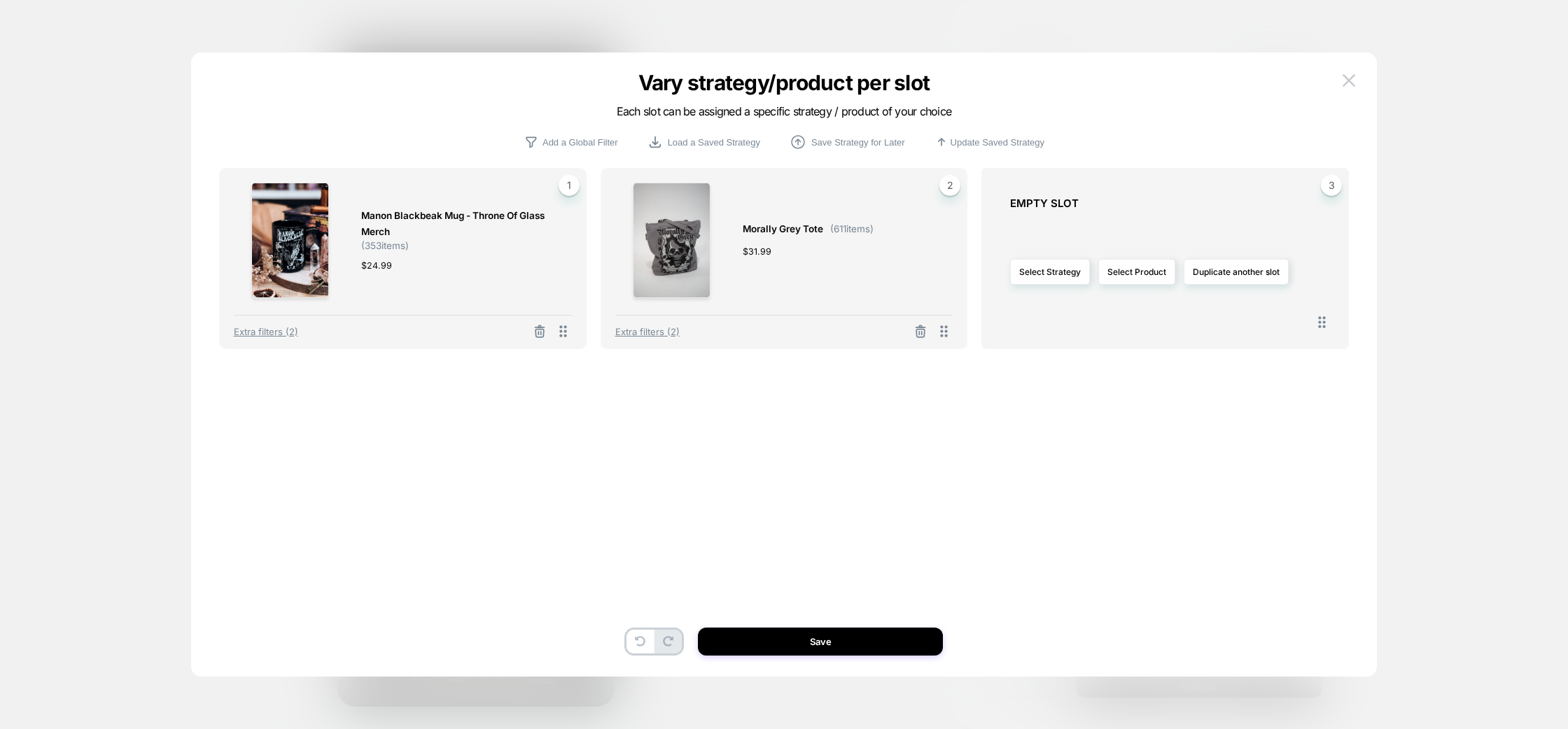
drag, startPoint x: 879, startPoint y: 240, endPoint x: 764, endPoint y: 249, distance: 115.4
click at [764, 249] on div "Morally Grey Tote ( 611 items) $ 31.99 2" at bounding box center [784, 240] width 338 height 115
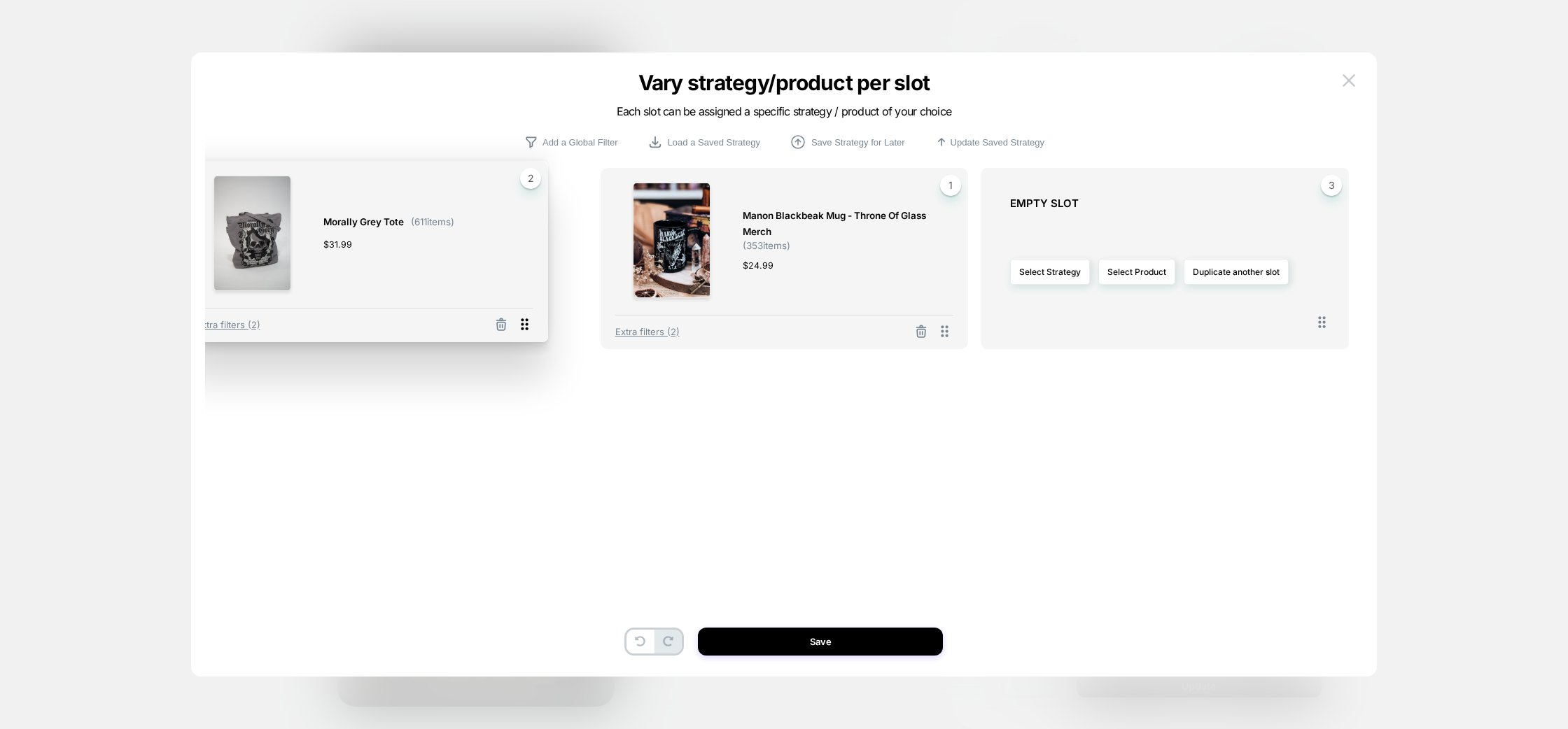
drag, startPoint x: 948, startPoint y: 331, endPoint x: 529, endPoint y: 324, distance: 419.1
click at [529, 324] on icon at bounding box center [524, 324] width 18 height 18
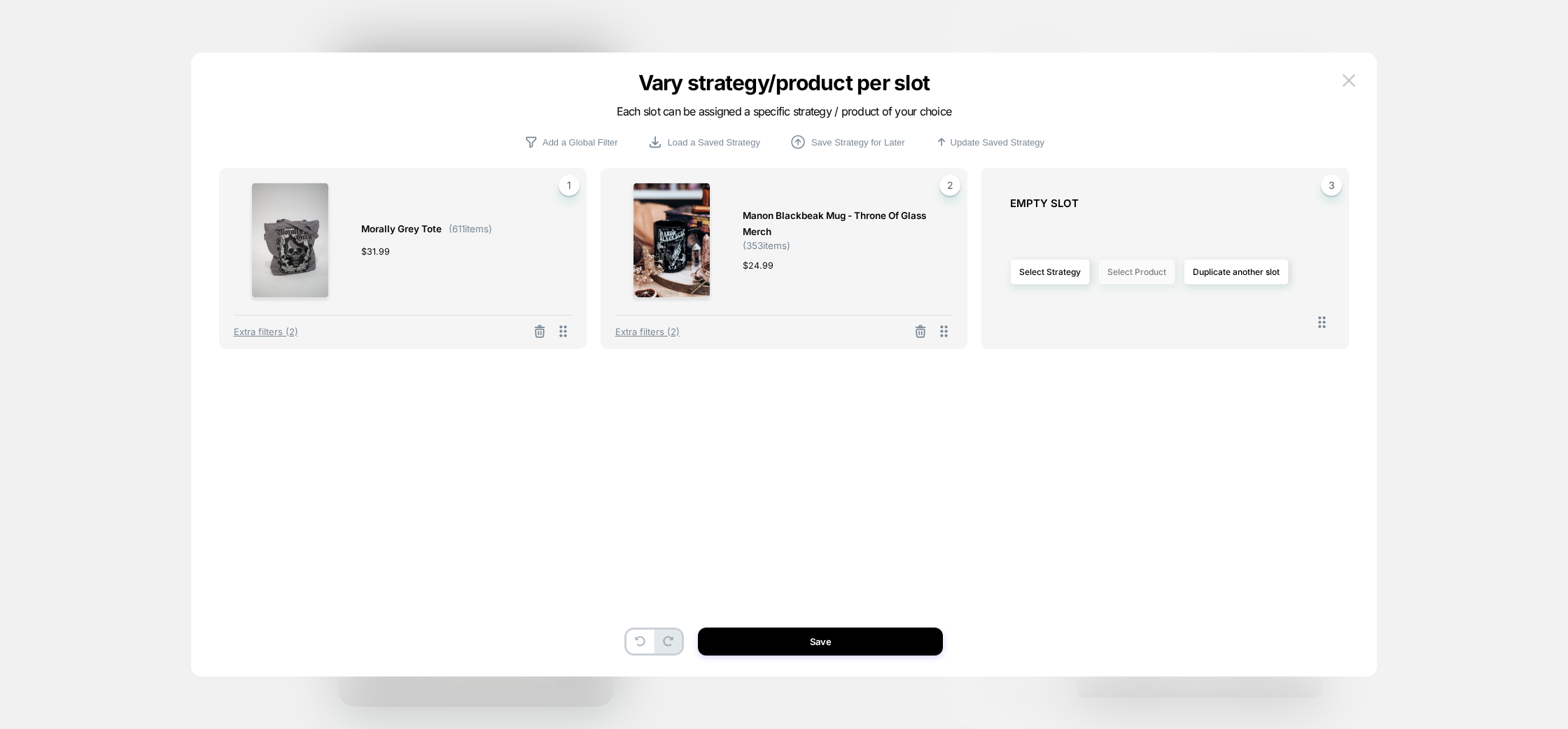
click at [1150, 277] on button "Select Product" at bounding box center [1137, 271] width 77 height 25
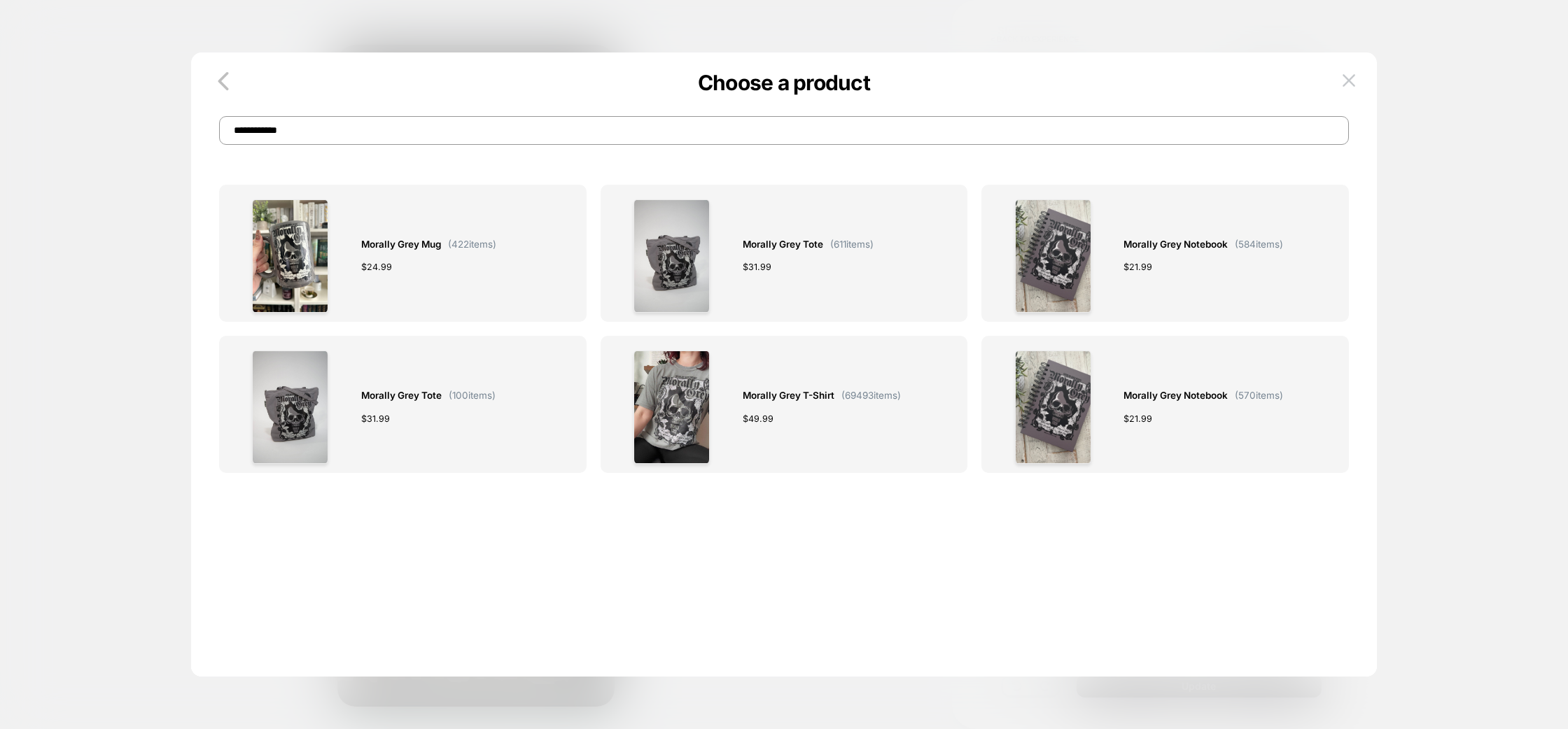
drag, startPoint x: 418, startPoint y: 134, endPoint x: 306, endPoint y: 139, distance: 112.1
click at [306, 139] on input "**********" at bounding box center [784, 130] width 1131 height 28
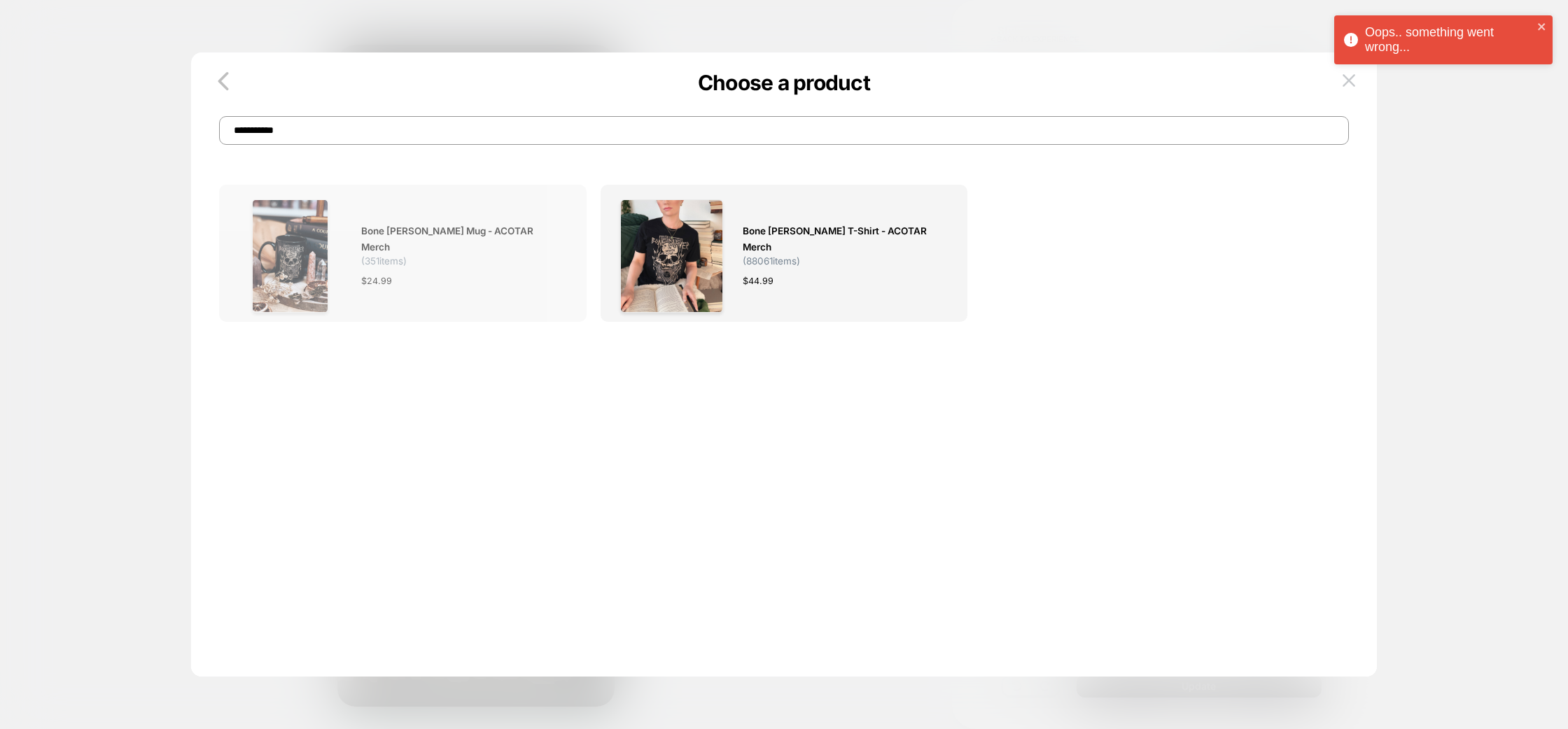
type input "**********"
click at [435, 241] on span "Bone [PERSON_NAME] Mug - ACOTAR Merch" at bounding box center [459, 239] width 196 height 32
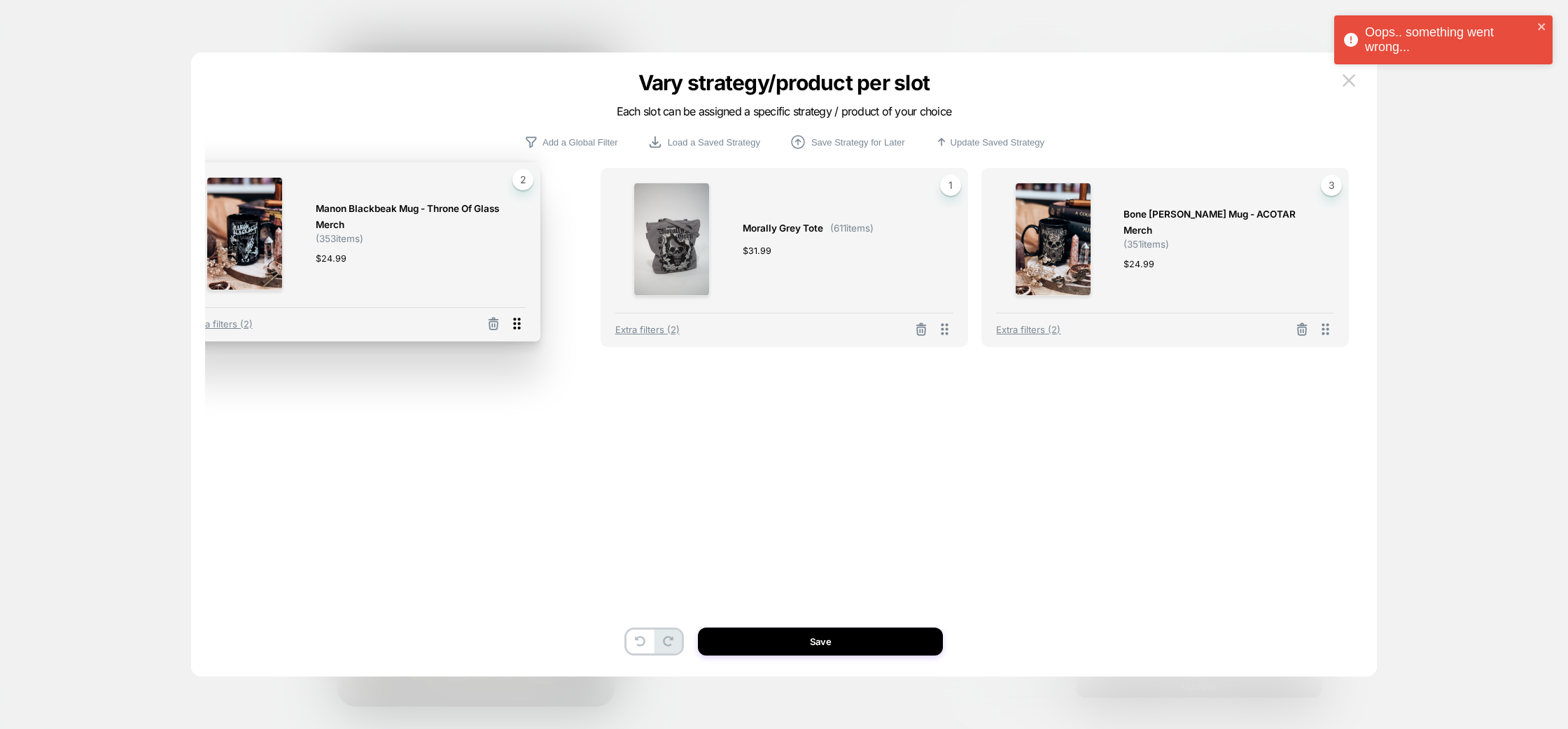
drag, startPoint x: 945, startPoint y: 336, endPoint x: 518, endPoint y: 331, distance: 427.0
click at [518, 331] on icon at bounding box center [517, 323] width 18 height 18
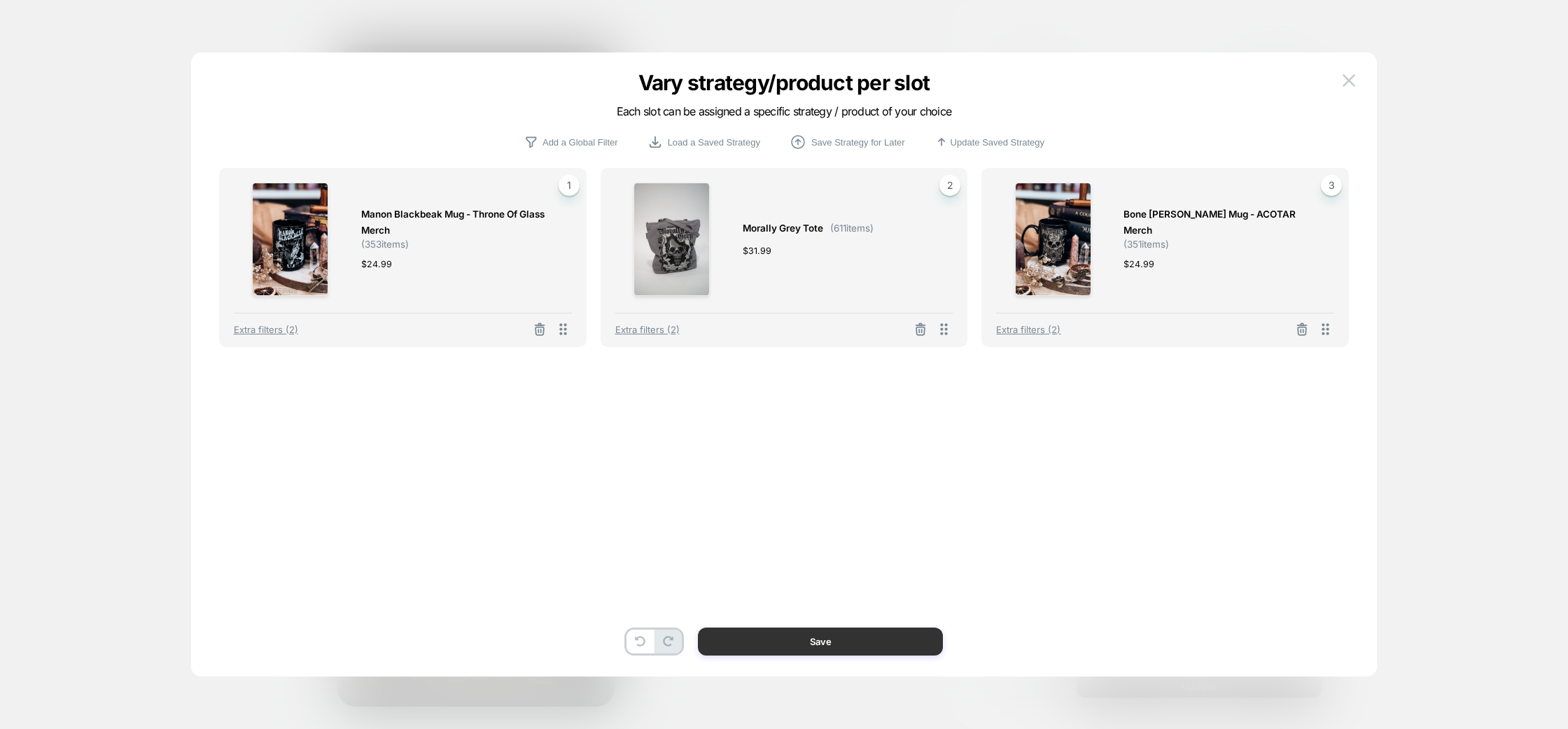
click at [808, 643] on button "Save" at bounding box center [820, 642] width 245 height 28
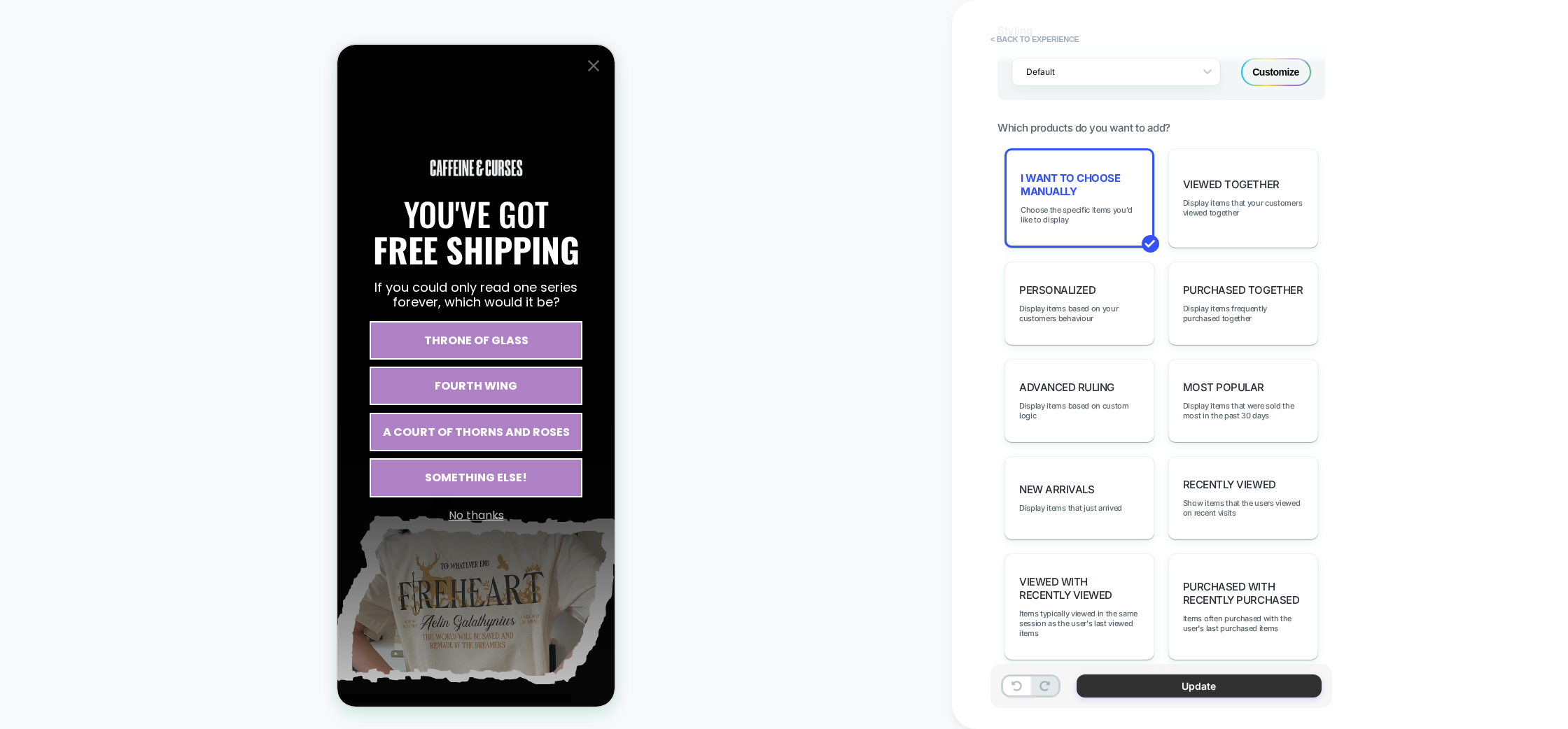
click at [1191, 689] on button "Update" at bounding box center [1199, 686] width 245 height 23
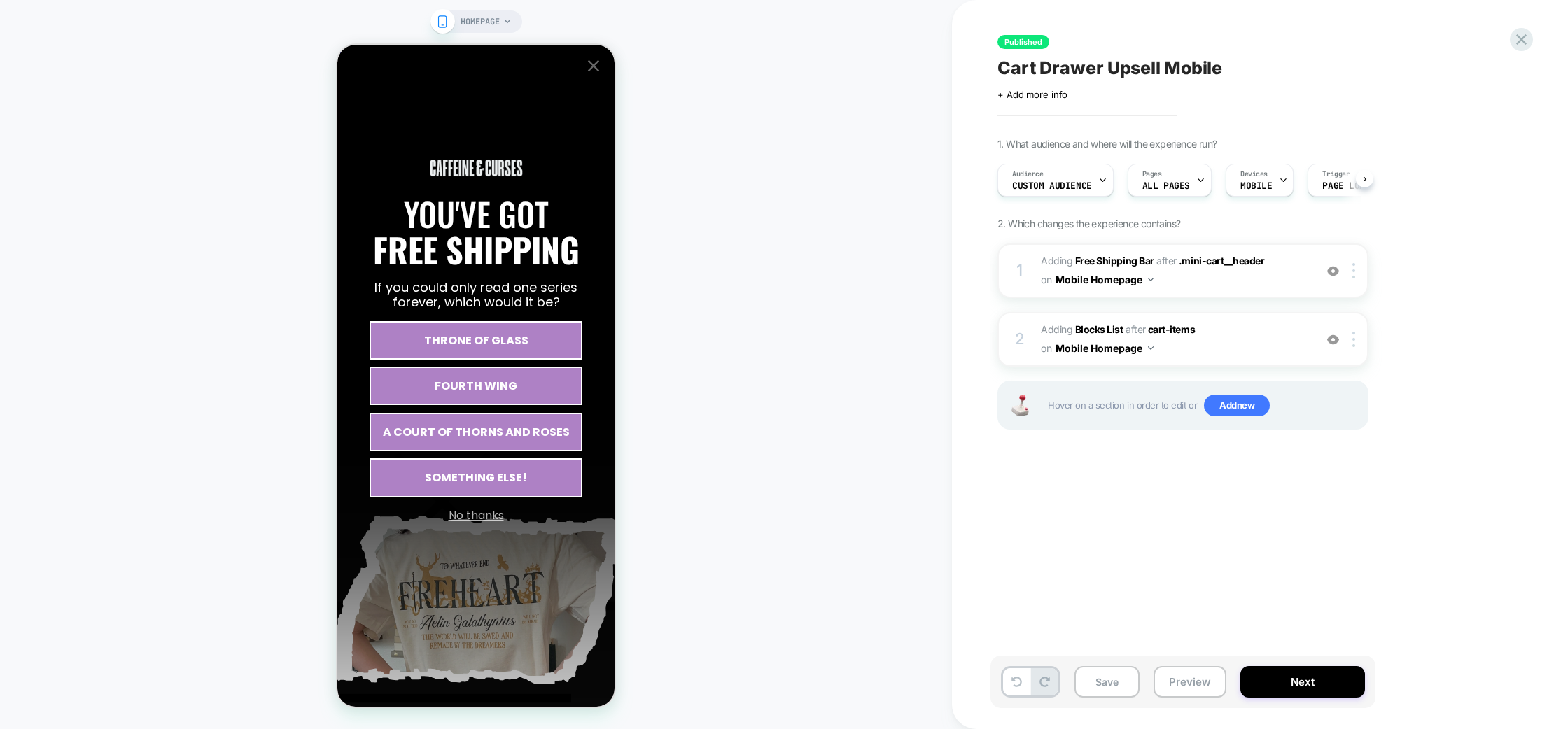
scroll to position [0, 1]
click at [1308, 690] on button "Next" at bounding box center [1303, 681] width 125 height 31
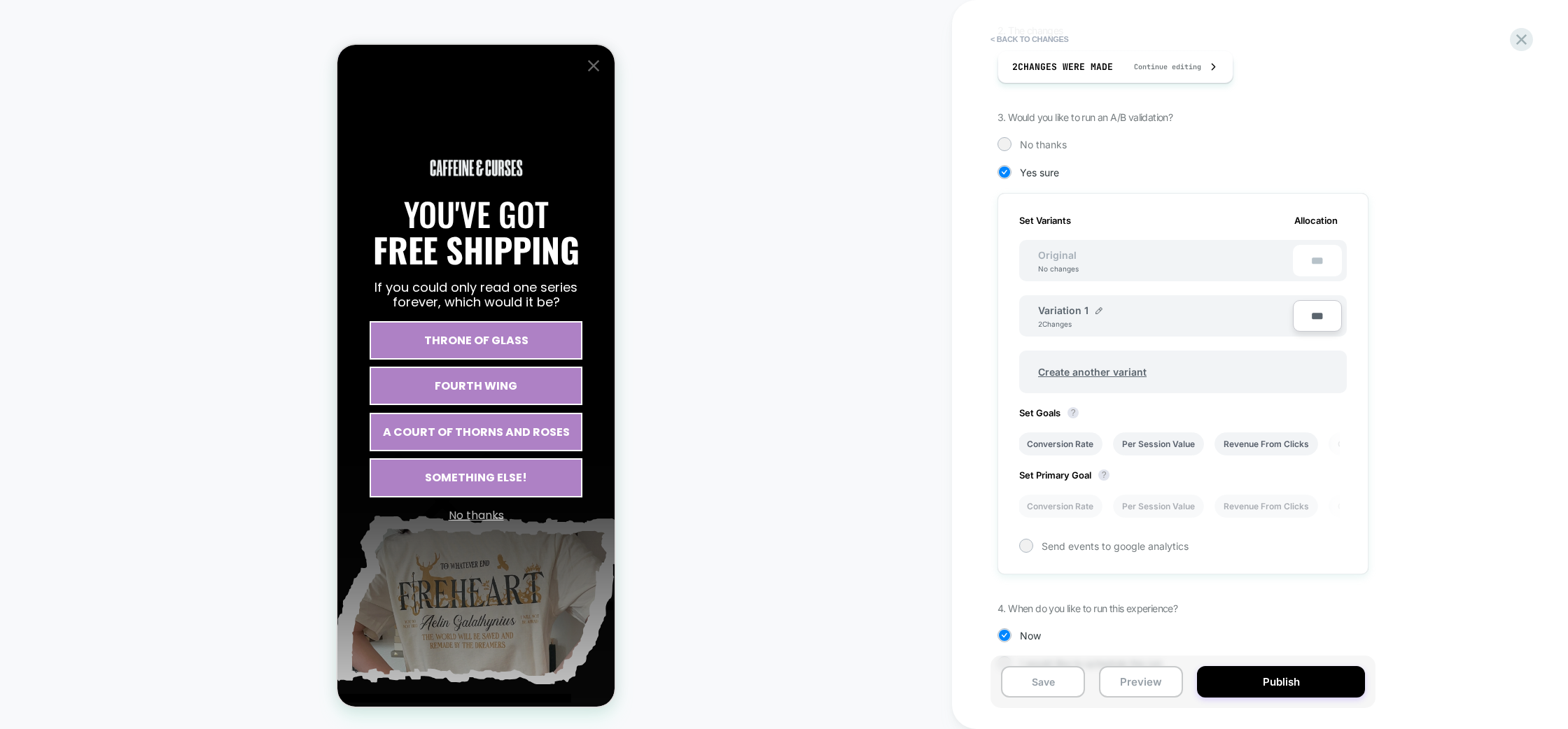
scroll to position [269, 0]
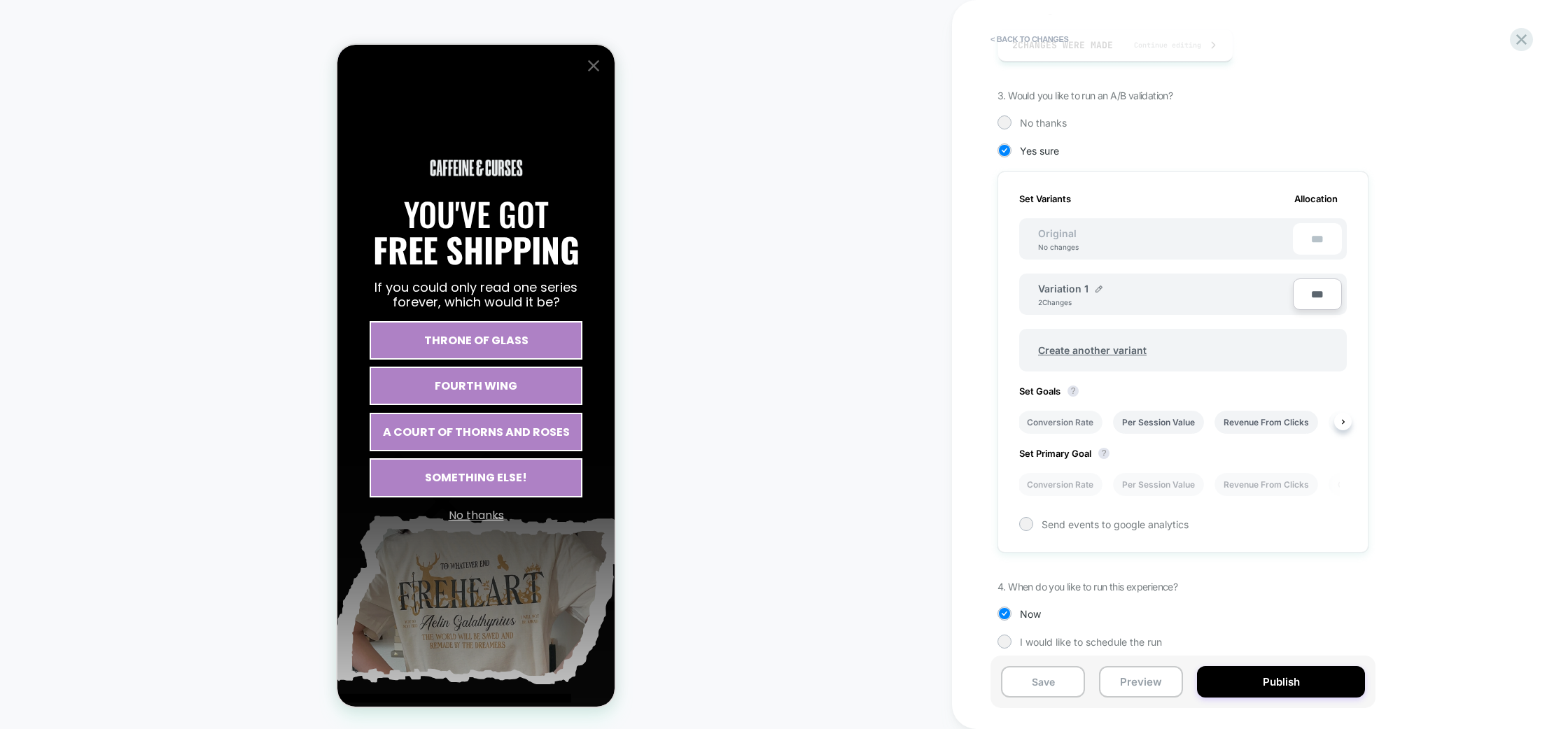
click at [1068, 423] on li "Conversion Rate" at bounding box center [1060, 422] width 85 height 23
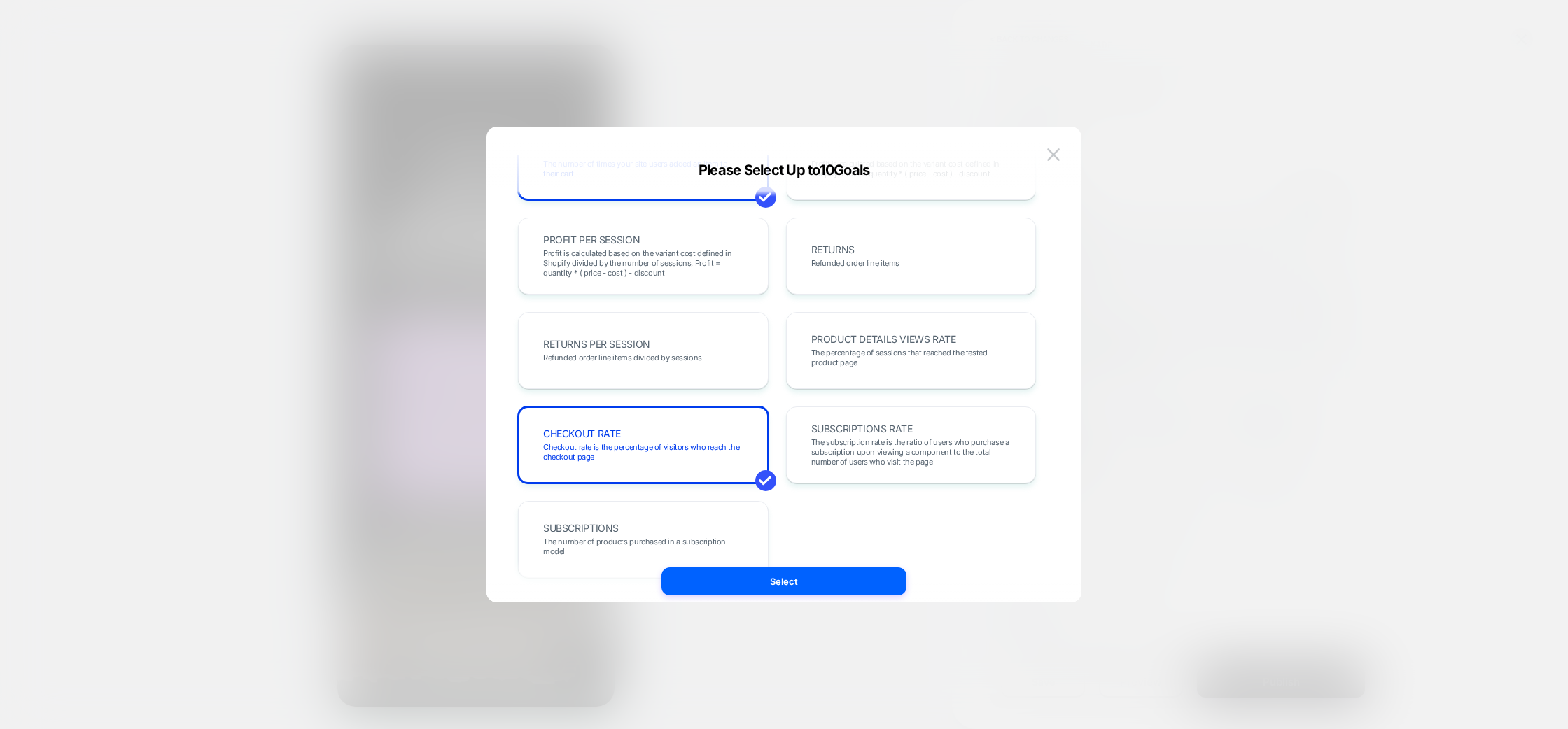
scroll to position [388, 0]
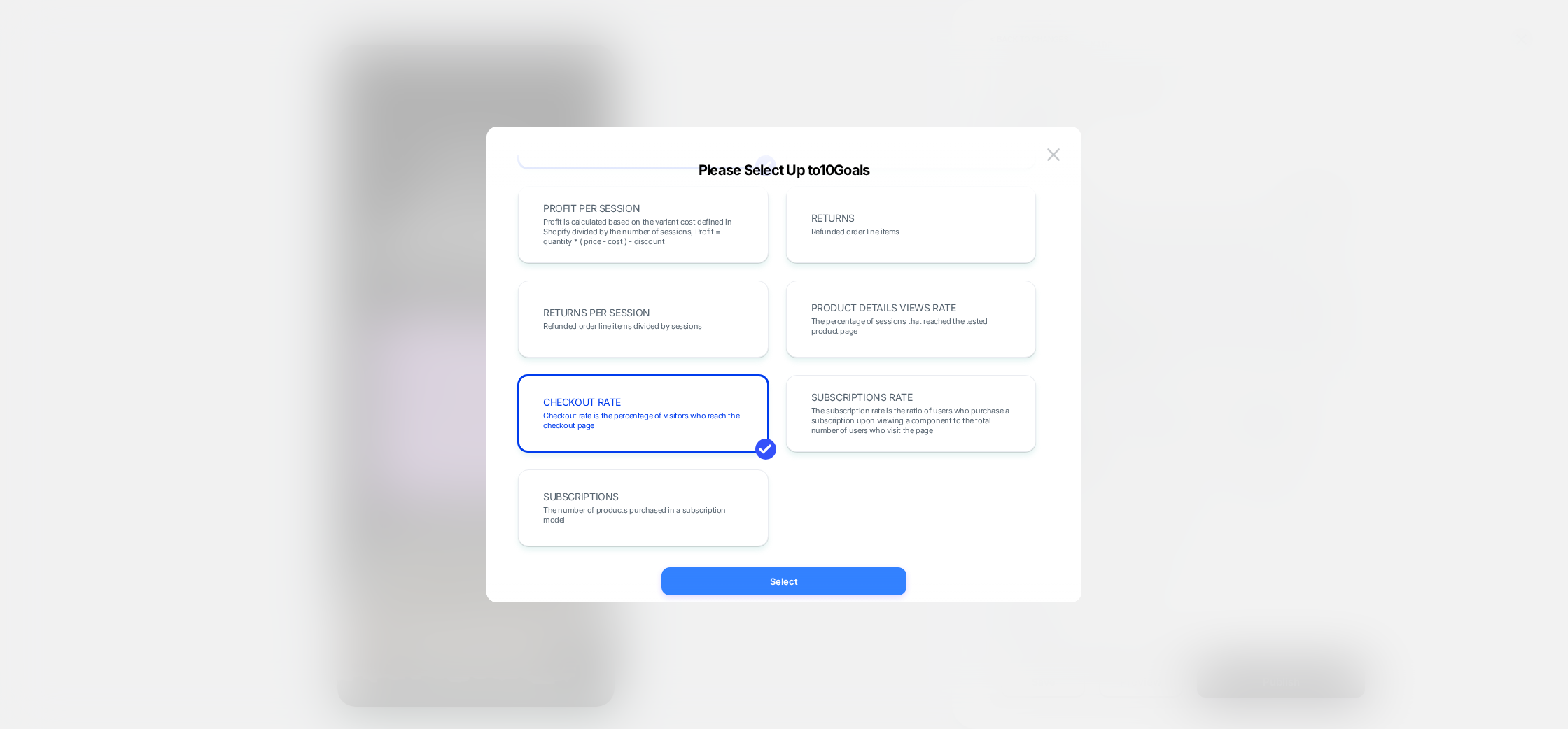
click at [837, 581] on button "Select" at bounding box center [783, 582] width 245 height 28
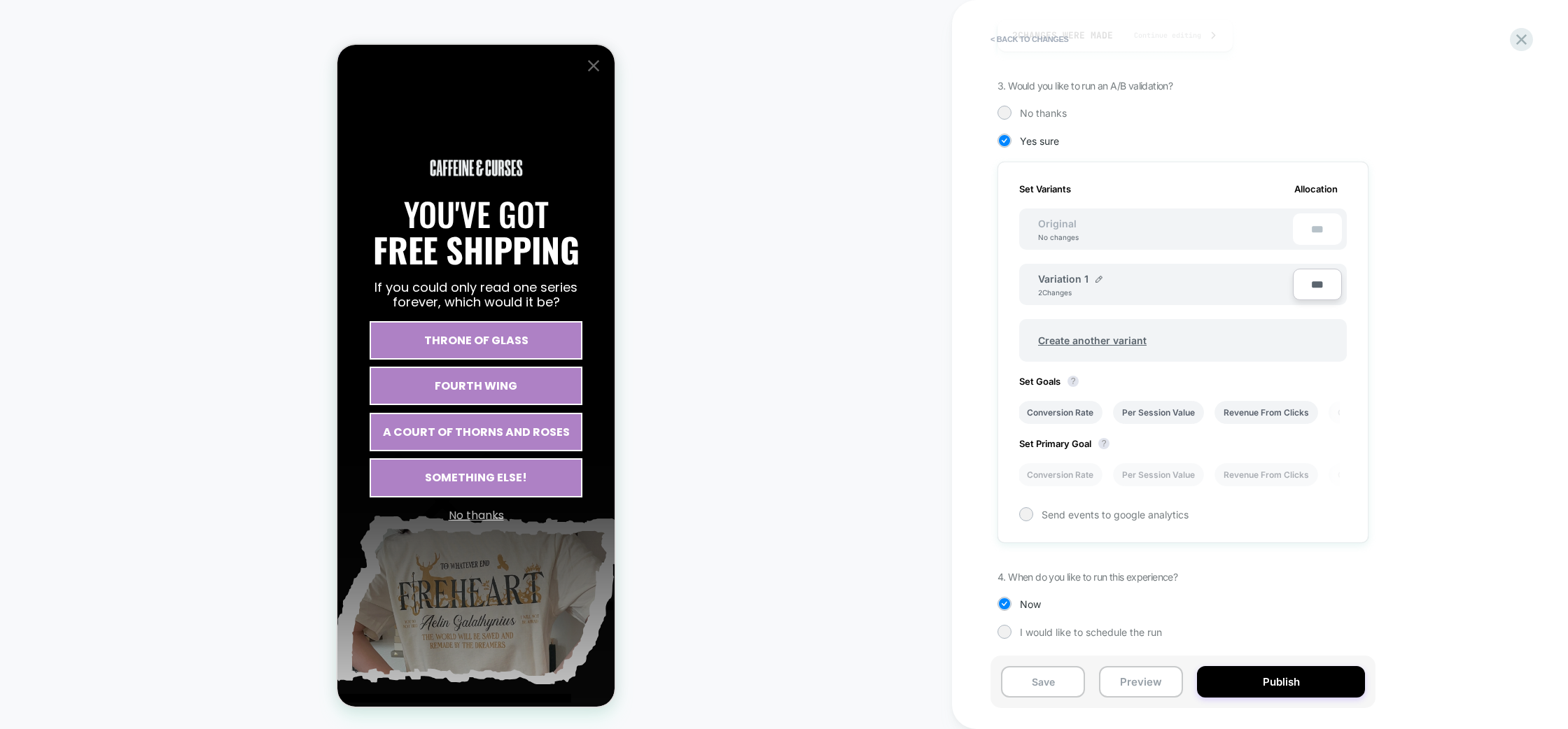
scroll to position [280, 0]
click at [1277, 676] on button "Publish" at bounding box center [1281, 681] width 168 height 31
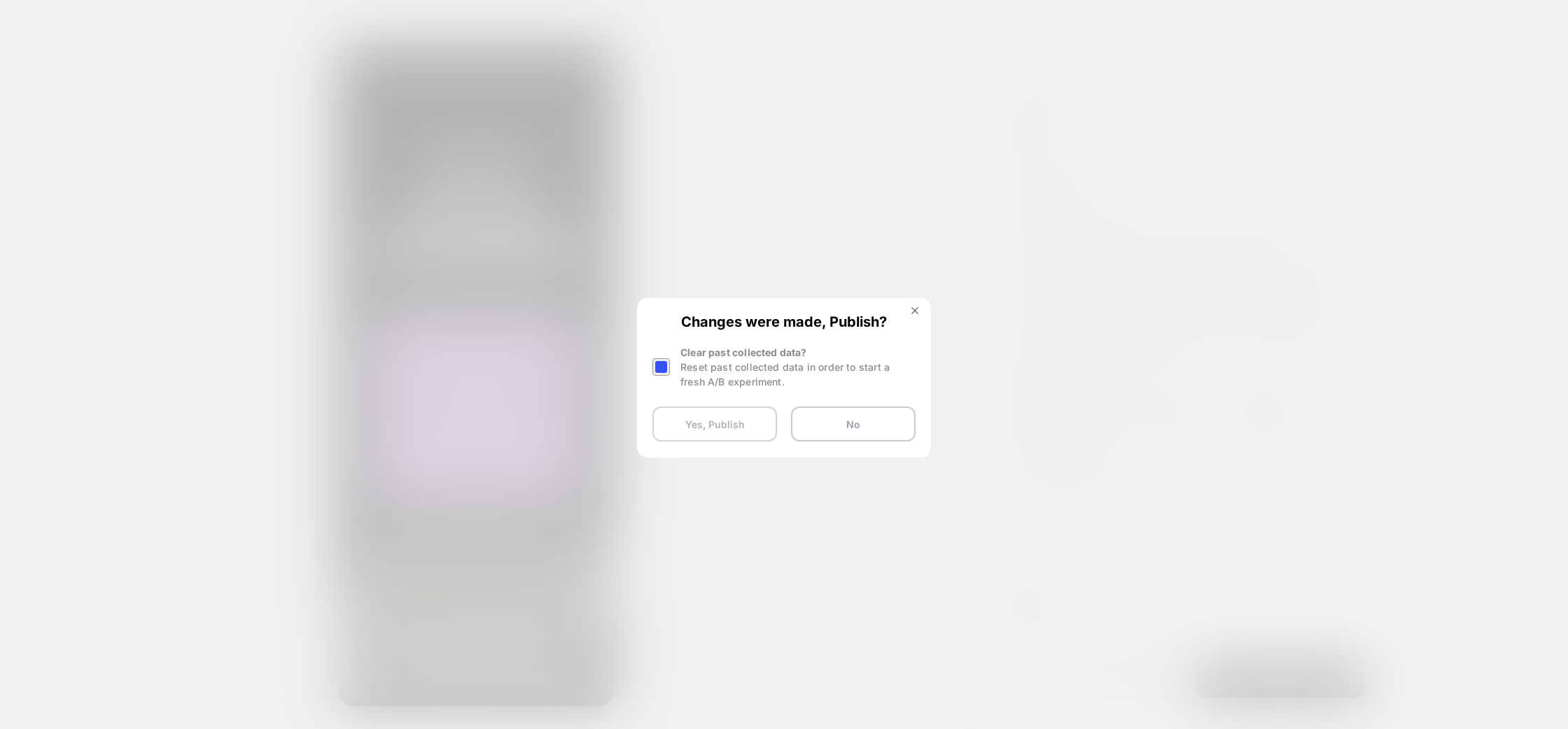
click at [735, 420] on button "Yes, Publish" at bounding box center [715, 423] width 125 height 35
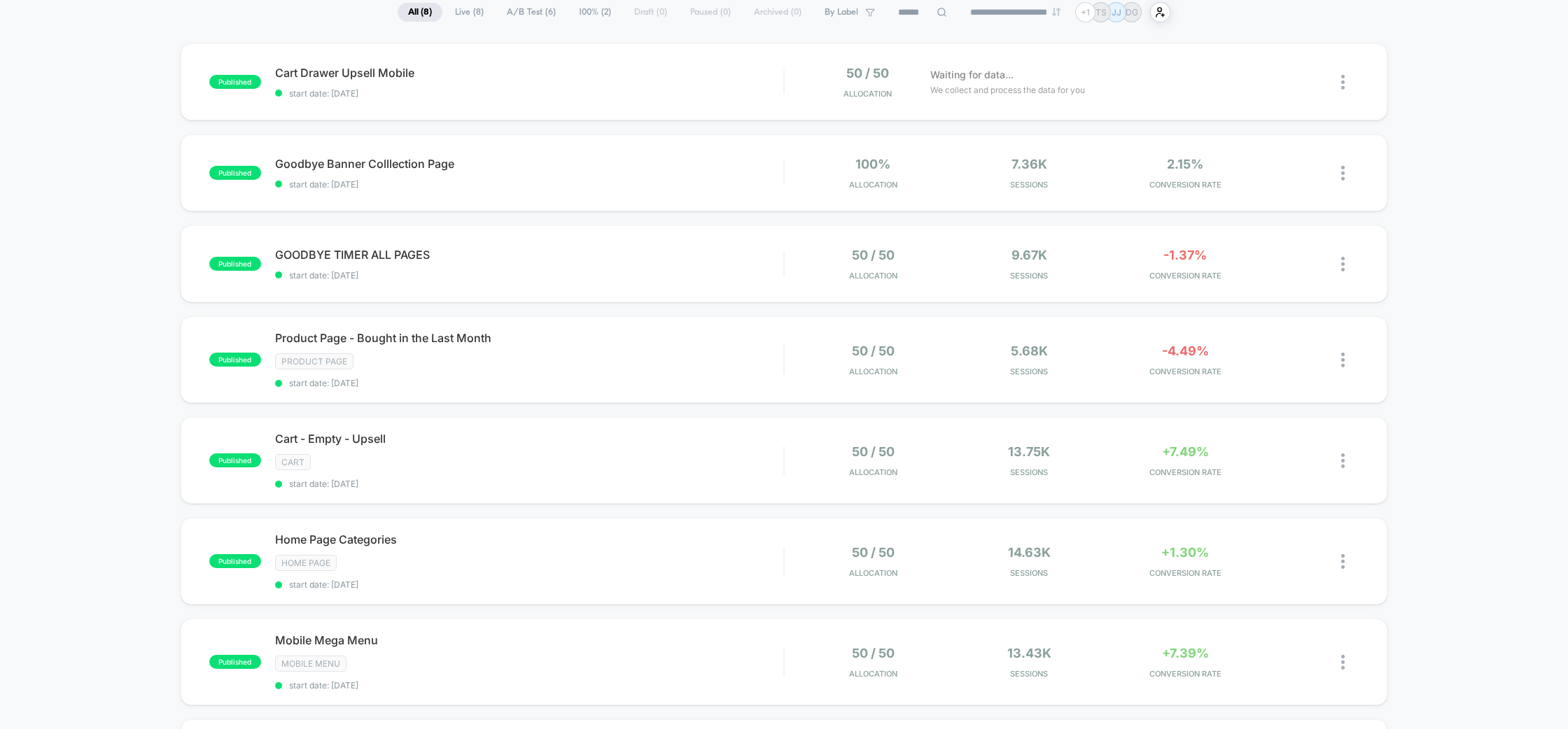
scroll to position [166, 0]
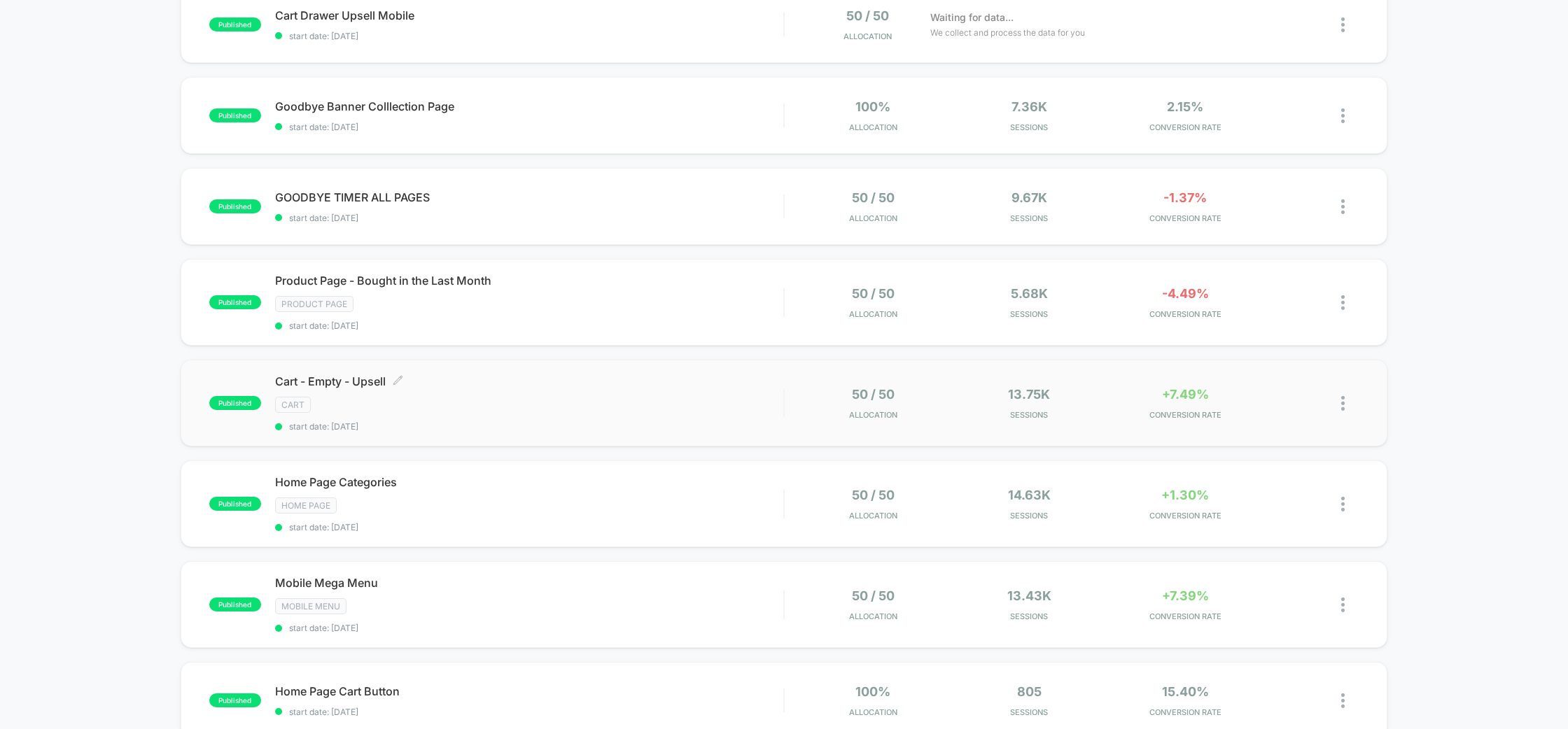
click at [628, 398] on div "CART" at bounding box center [529, 404] width 509 height 16
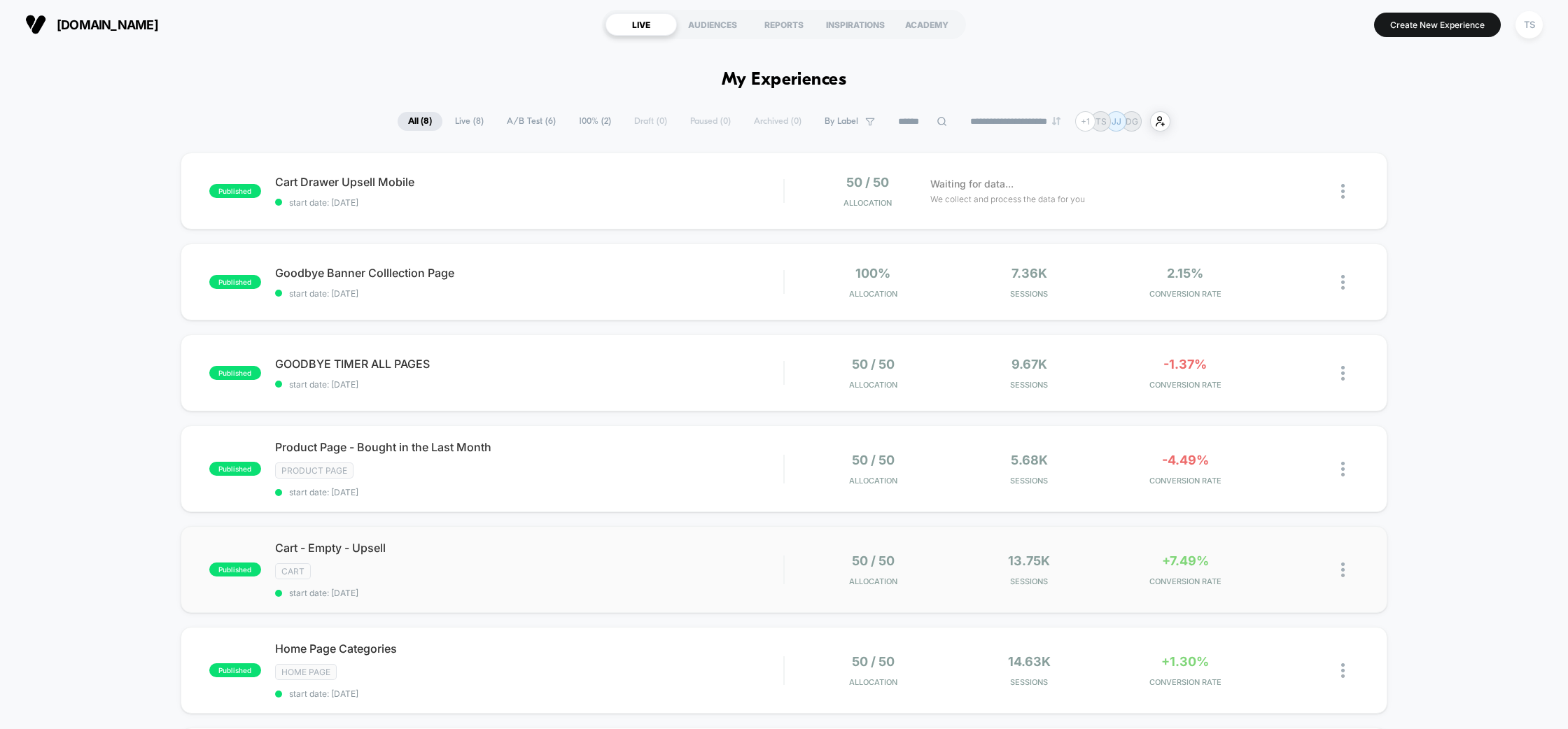
scroll to position [253, 0]
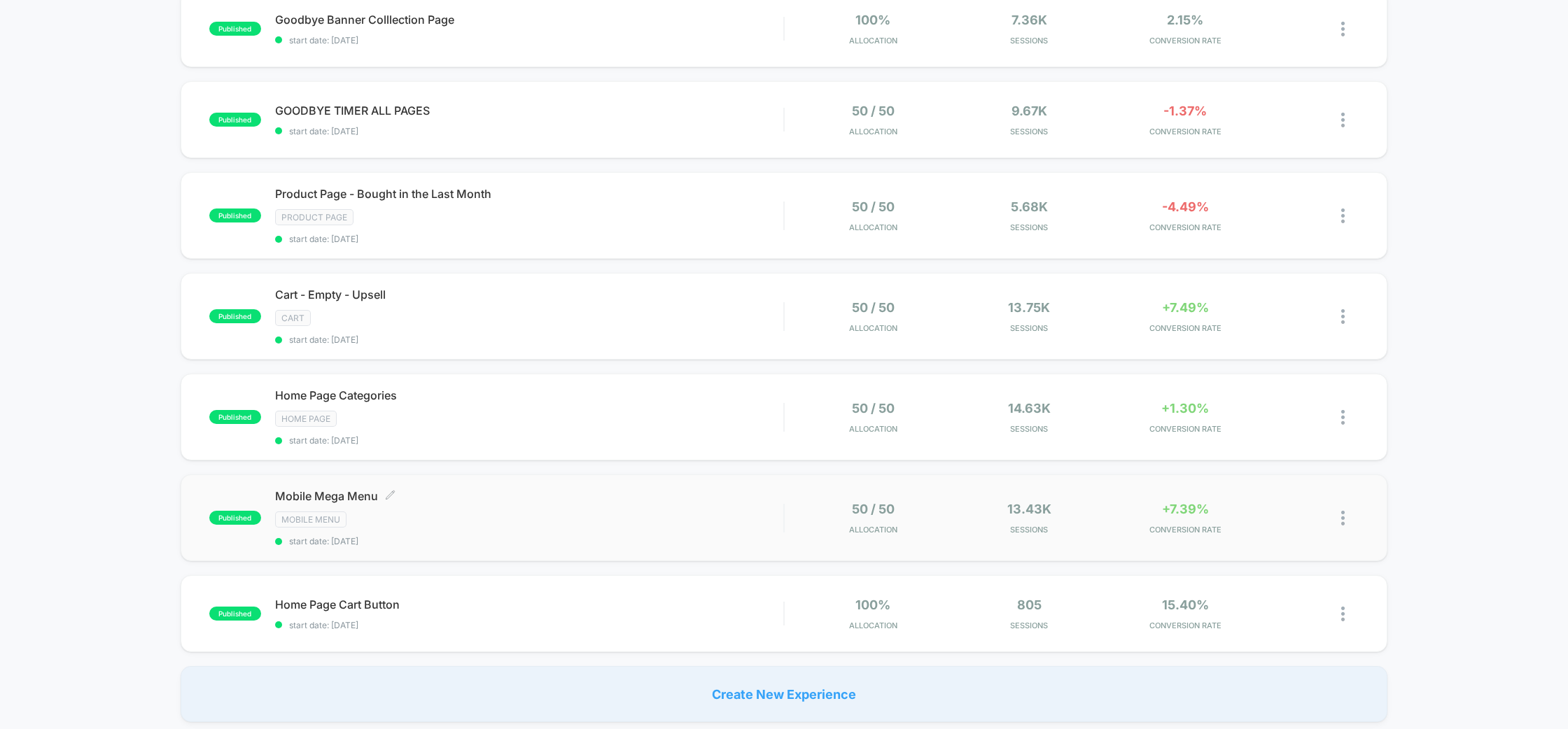
click at [608, 506] on div "Mobile Mega Menu Click to edit experience details Click to edit experience deta…" at bounding box center [529, 517] width 509 height 58
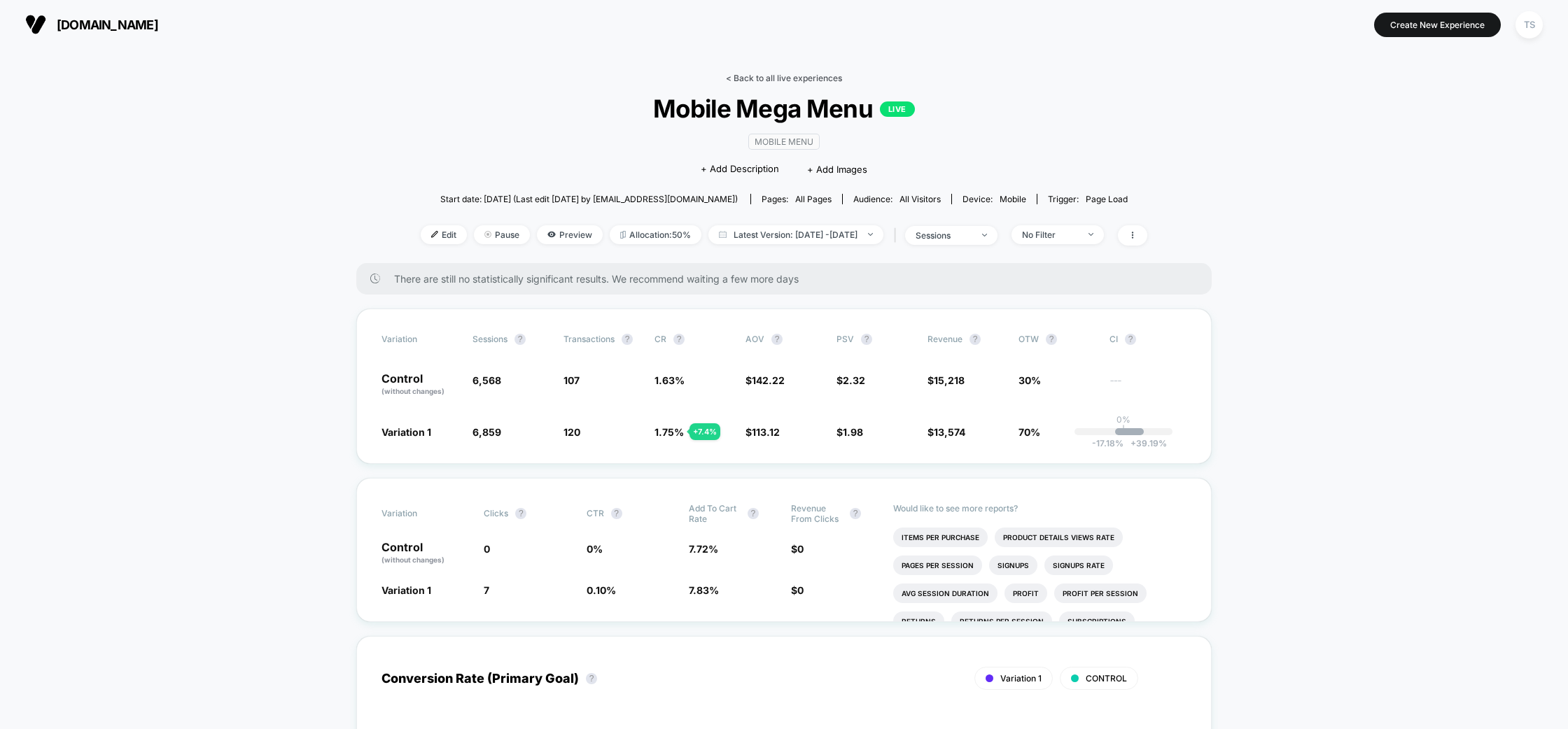
click at [750, 77] on link "< Back to all live experiences" at bounding box center [783, 77] width 116 height 10
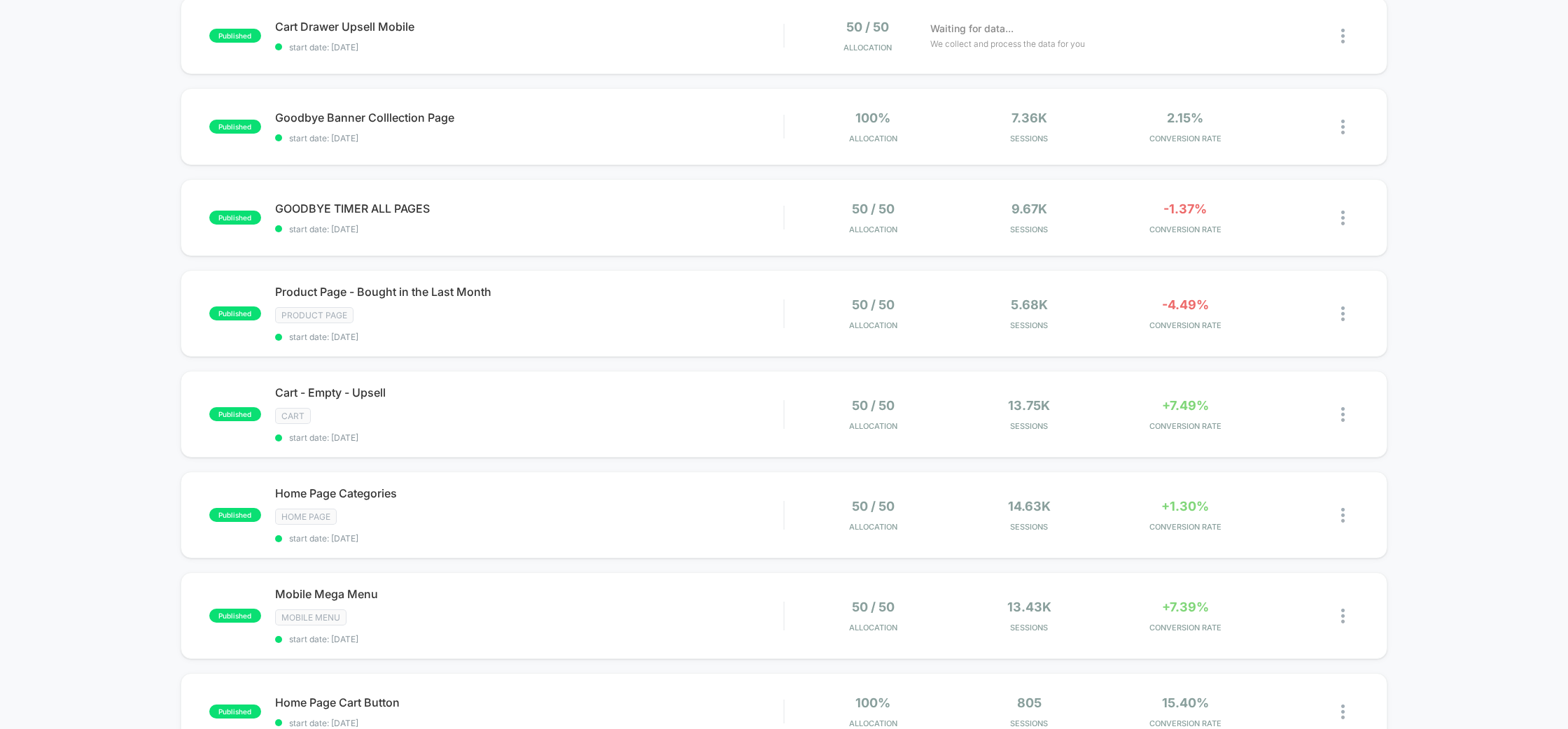
scroll to position [229, 0]
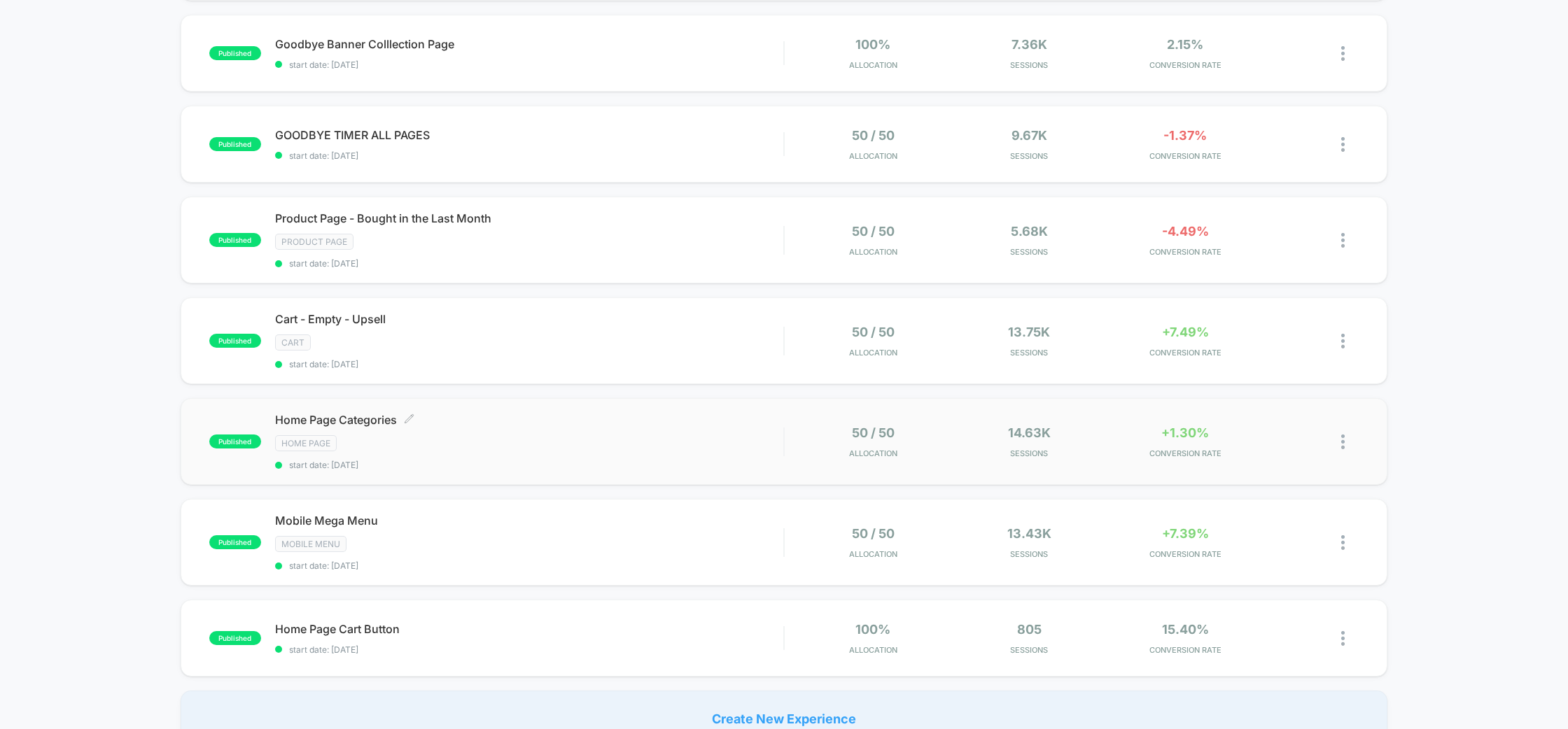
click at [548, 441] on div "Home Page" at bounding box center [529, 443] width 509 height 16
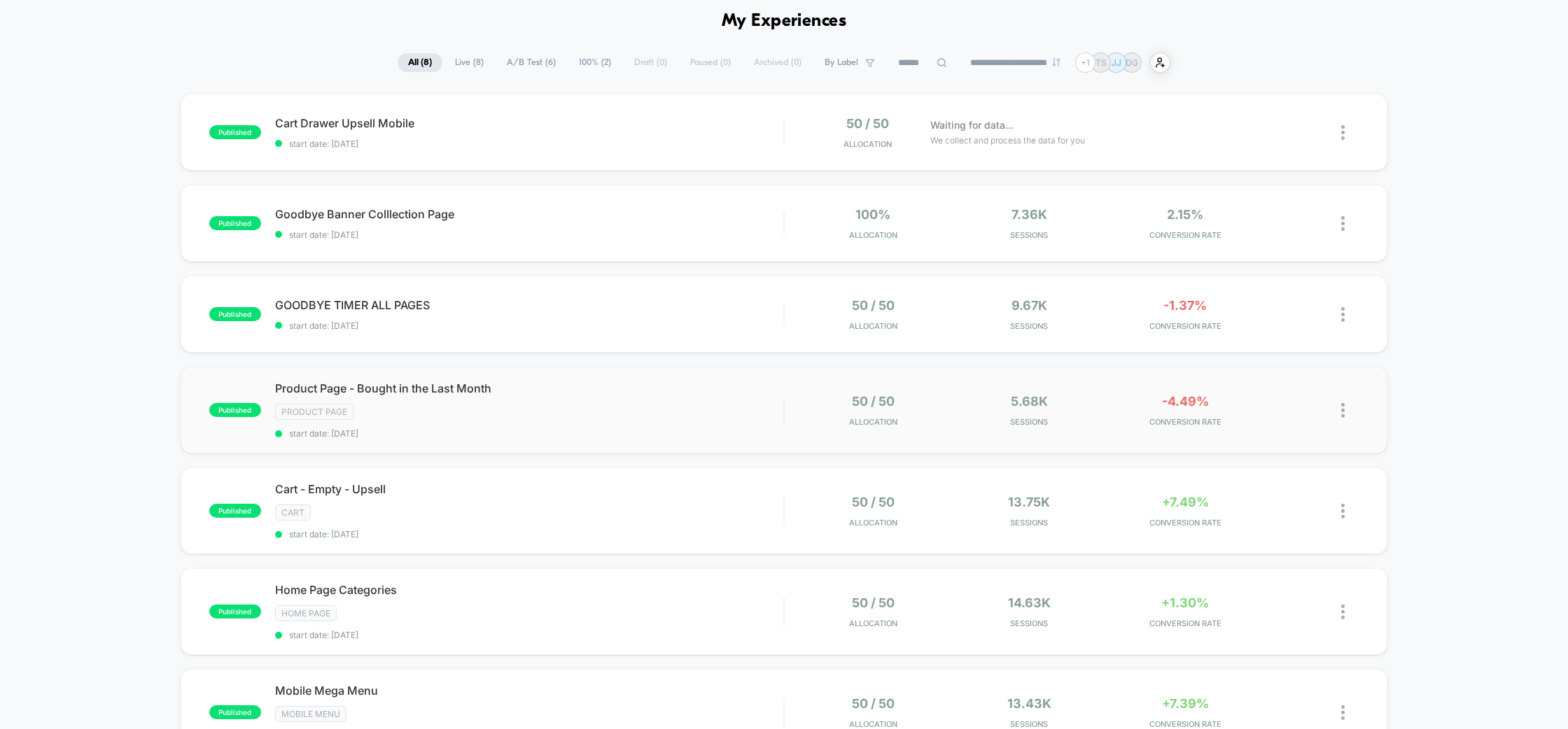
scroll to position [72, 0]
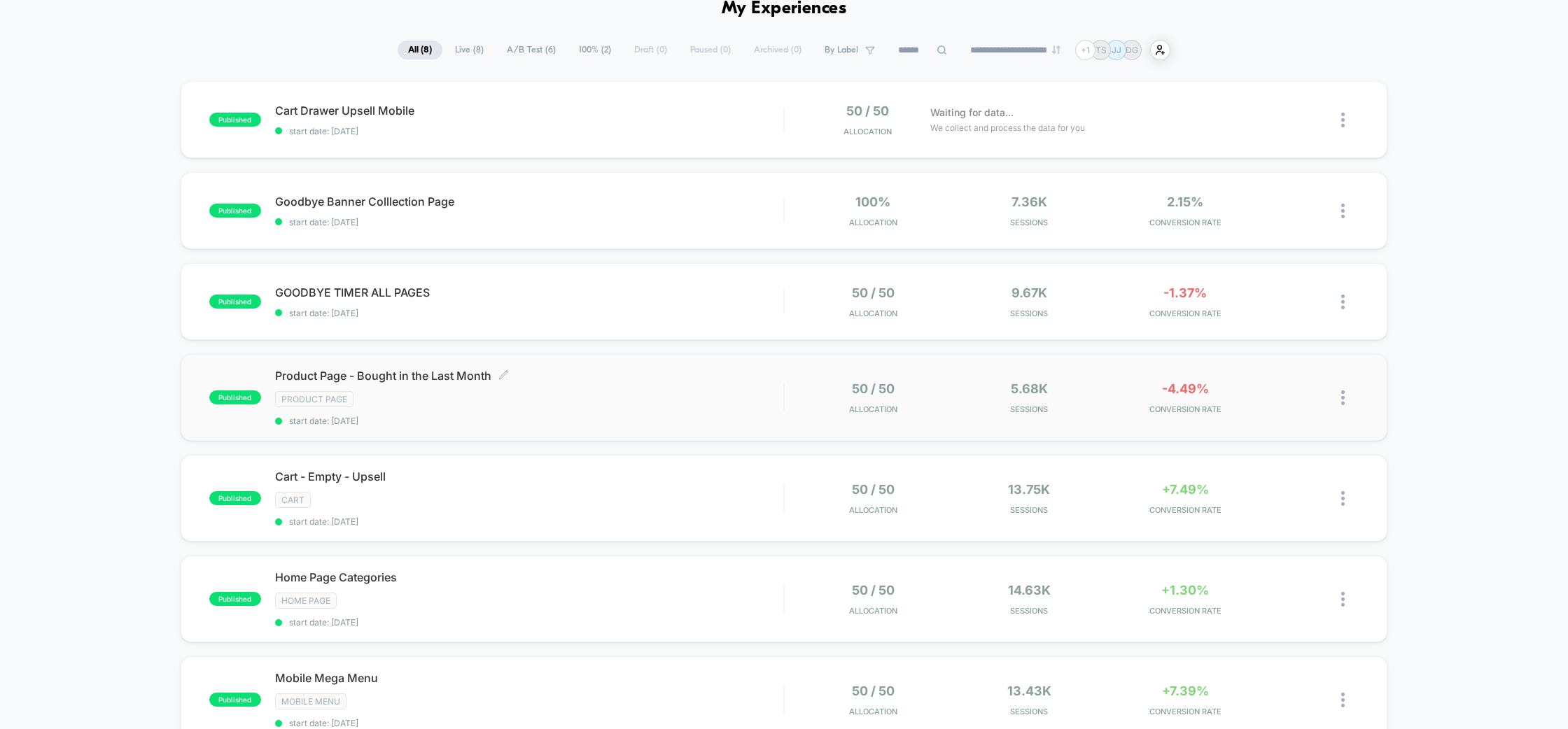
click at [623, 403] on div "Product Page" at bounding box center [529, 398] width 509 height 16
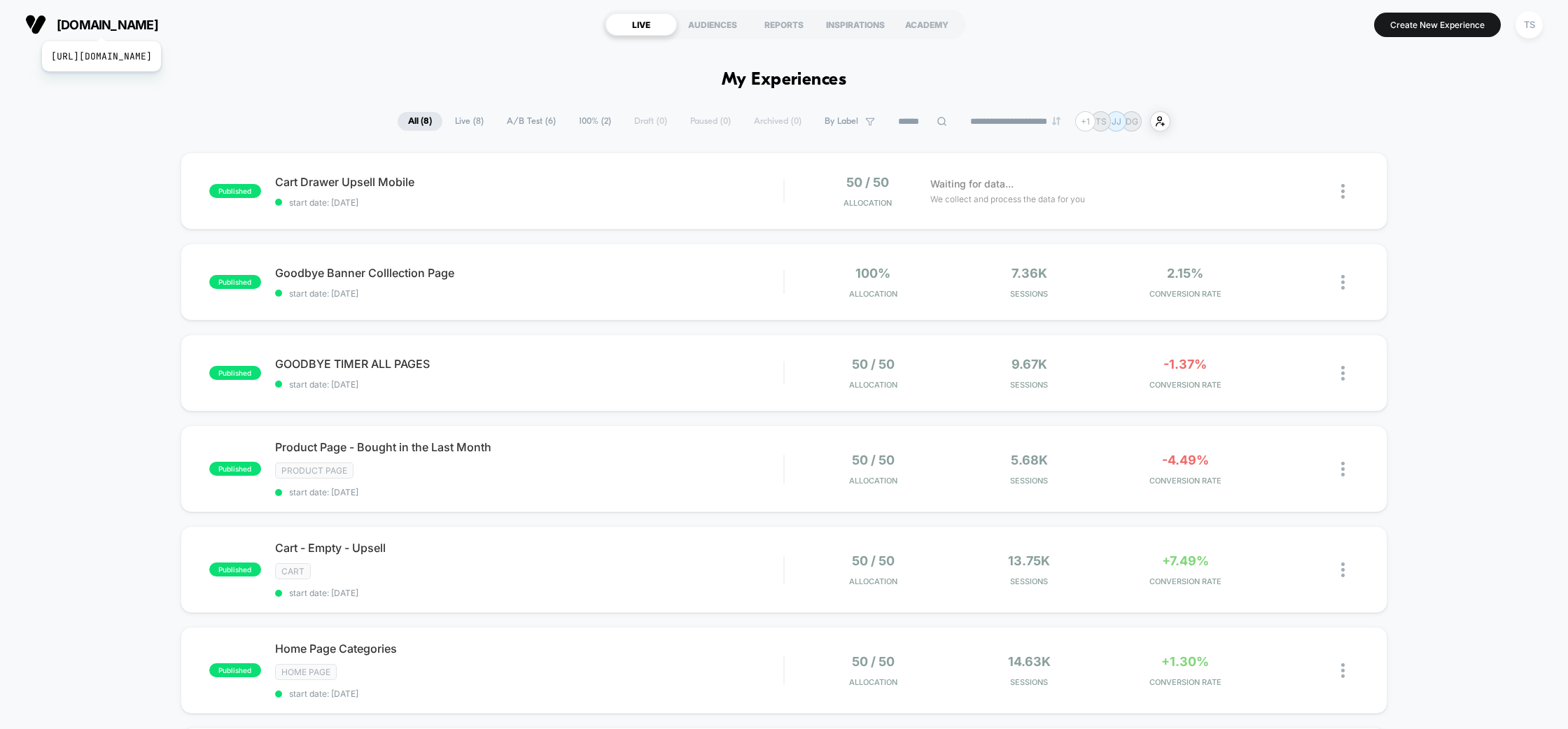
click at [130, 24] on span "[DOMAIN_NAME]" at bounding box center [107, 25] width 101 height 15
